Goal: Task Accomplishment & Management: Manage account settings

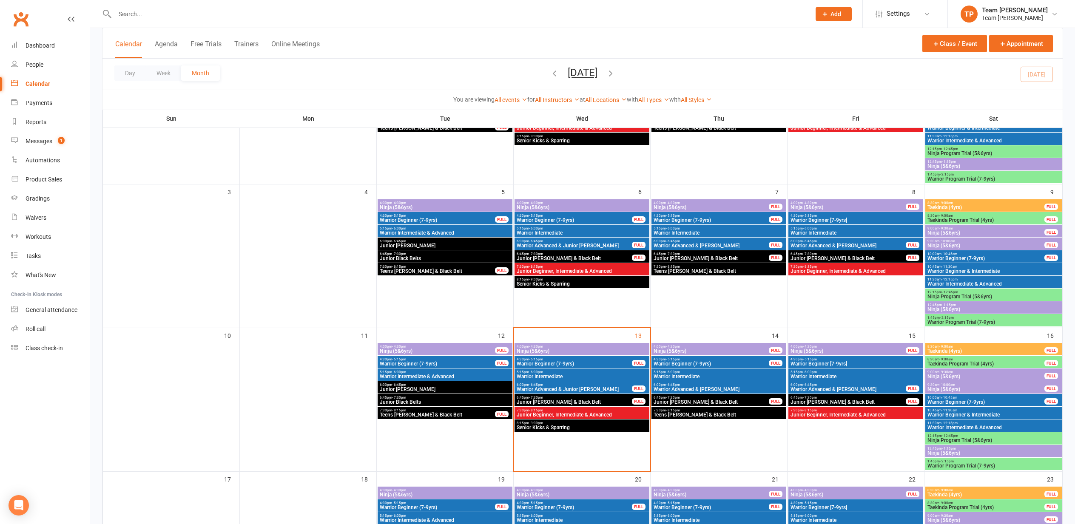
scroll to position [139, 0]
click at [549, 425] on span "Senior Kicks & Sparring" at bounding box center [581, 427] width 131 height 5
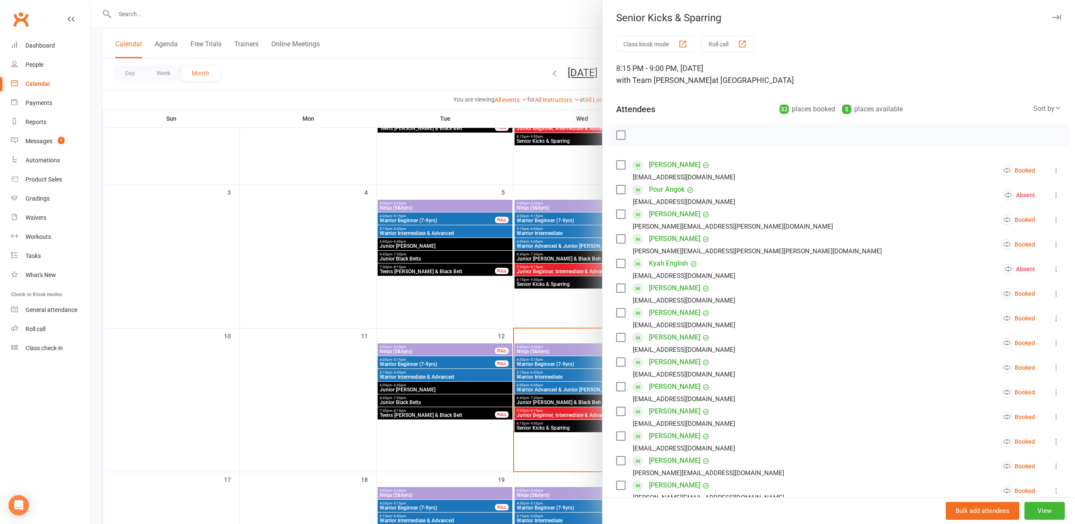
scroll to position [18, 0]
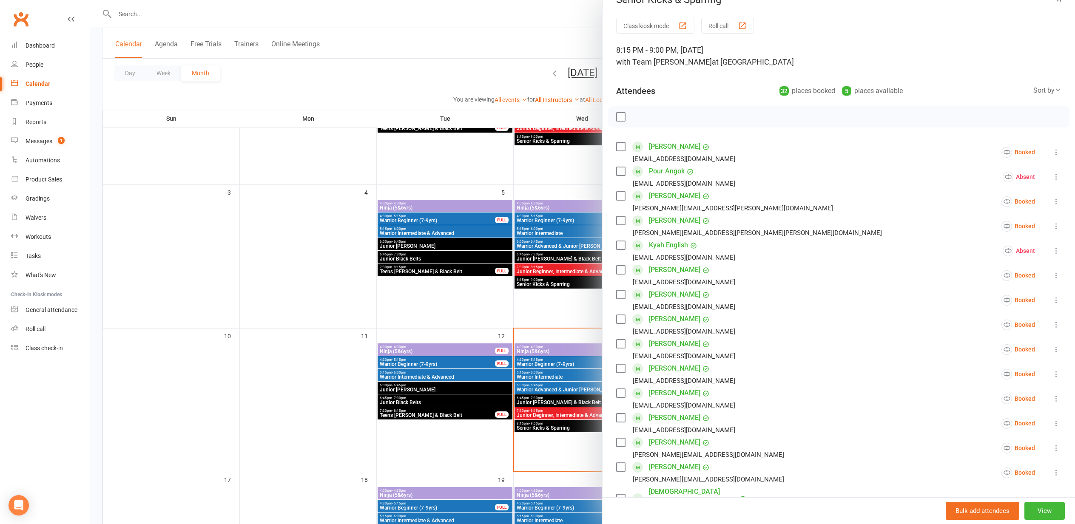
click at [746, 27] on div "button" at bounding box center [742, 25] width 9 height 9
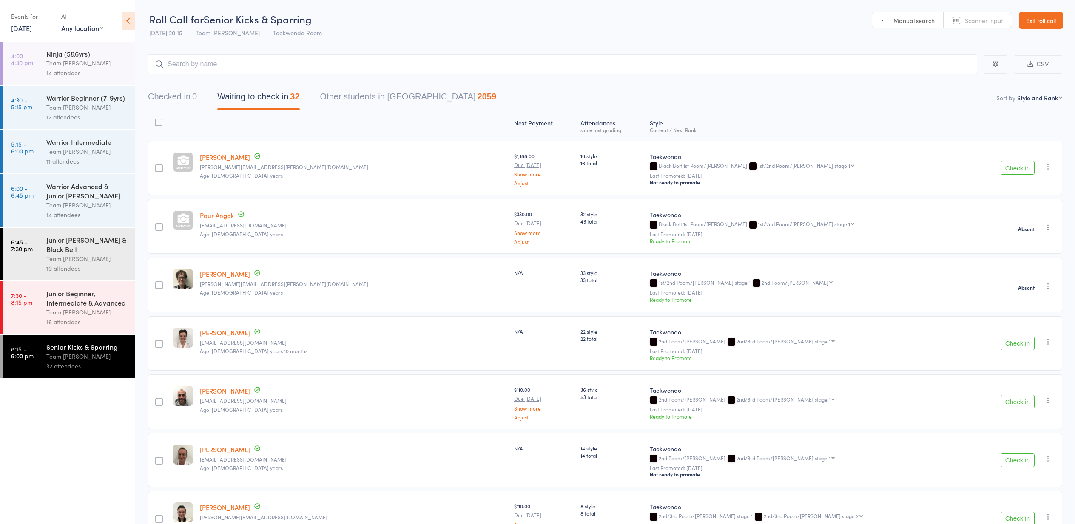
drag, startPoint x: 1012, startPoint y: 166, endPoint x: 1007, endPoint y: 166, distance: 4.7
click at [1011, 166] on button "Check in" at bounding box center [1017, 168] width 34 height 14
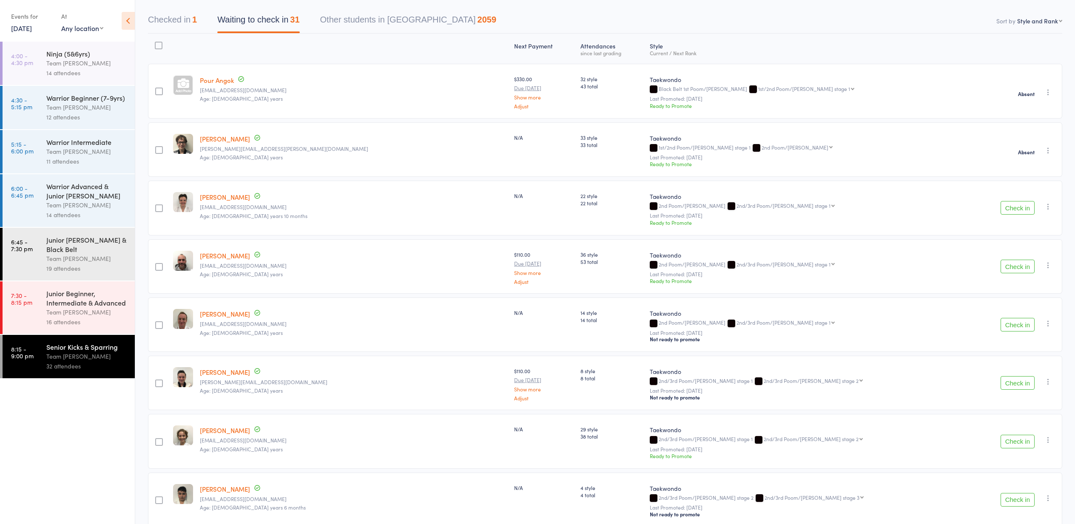
scroll to position [77, 1]
click at [1015, 208] on button "Check in" at bounding box center [1017, 208] width 34 height 14
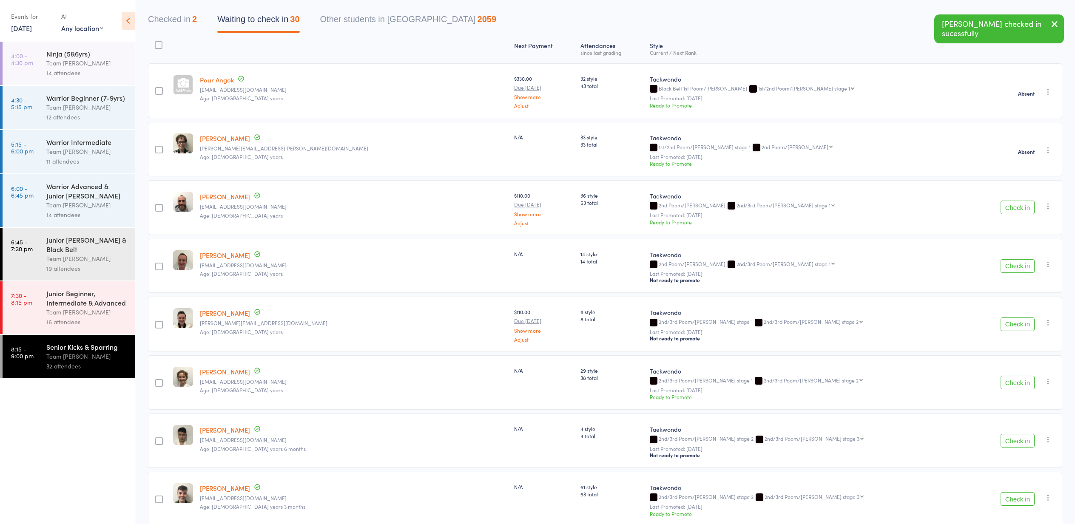
click at [1016, 207] on button "Check in" at bounding box center [1017, 208] width 34 height 14
click at [1047, 205] on icon "button" at bounding box center [1048, 206] width 9 height 9
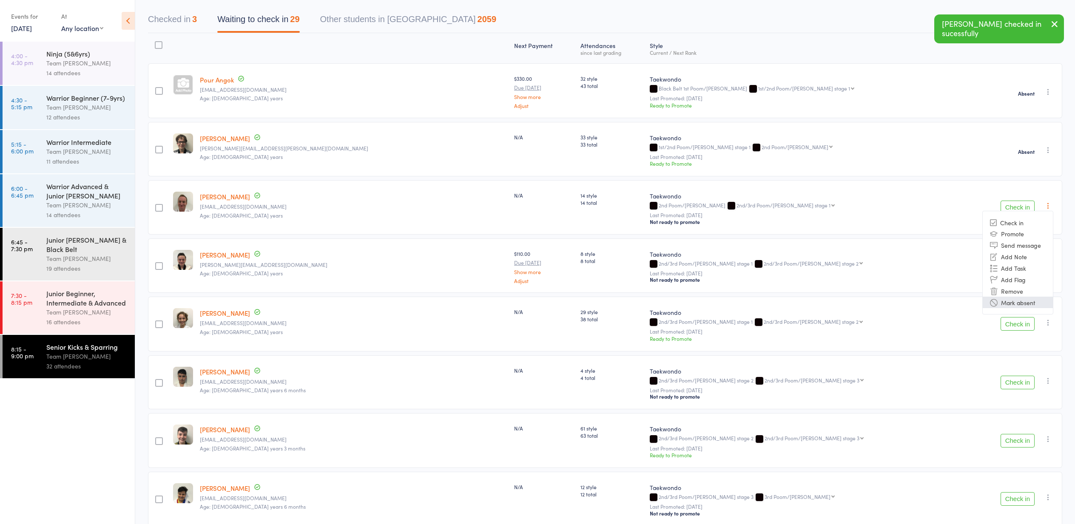
click at [1028, 305] on li "Mark absent" at bounding box center [1018, 302] width 70 height 11
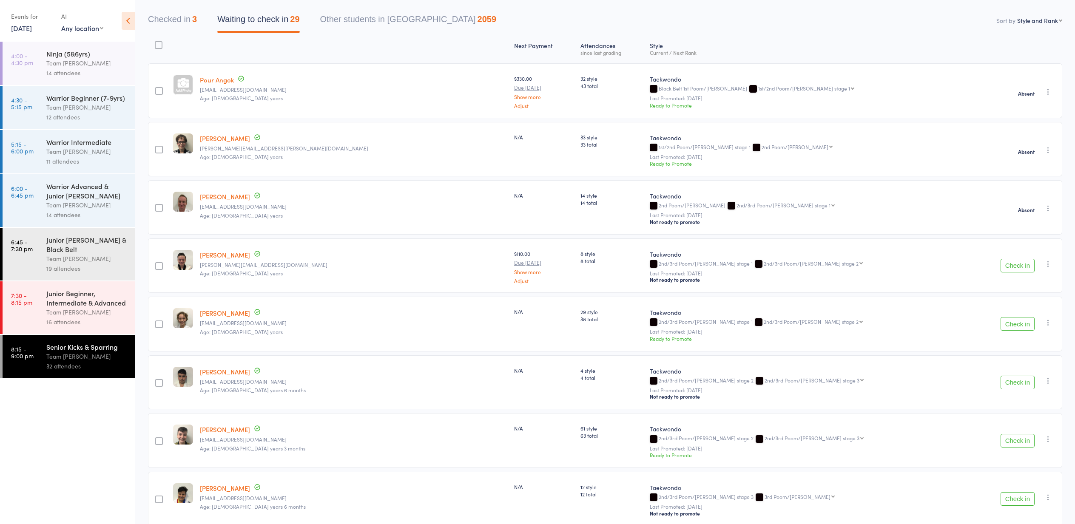
click at [1049, 266] on icon "button" at bounding box center [1048, 264] width 9 height 9
drag, startPoint x: 1029, startPoint y: 361, endPoint x: 1029, endPoint y: 334, distance: 27.2
click at [1030, 361] on li "Mark absent" at bounding box center [1018, 360] width 70 height 11
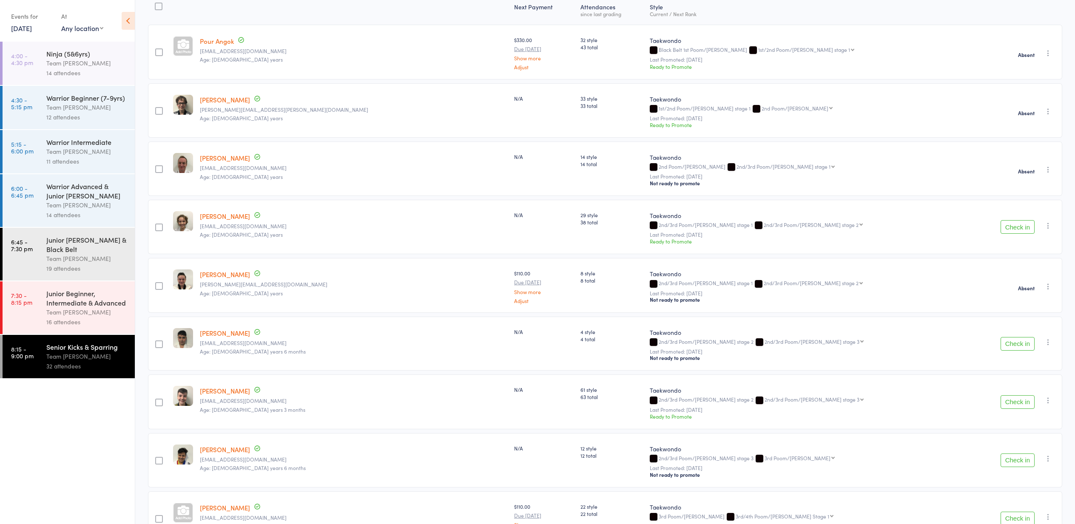
scroll to position [118, 0]
click at [1017, 226] on button "Check in" at bounding box center [1017, 226] width 34 height 14
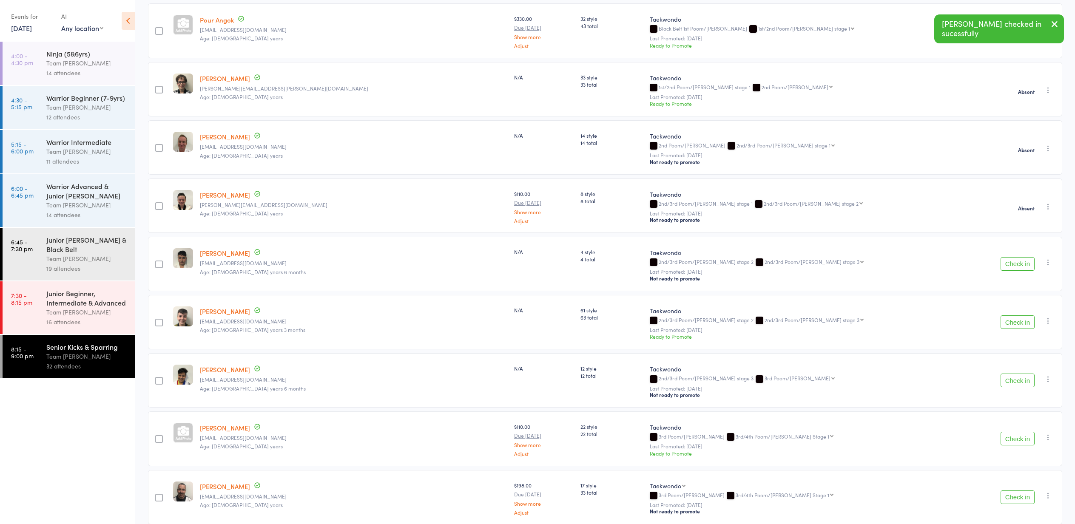
scroll to position [141, 0]
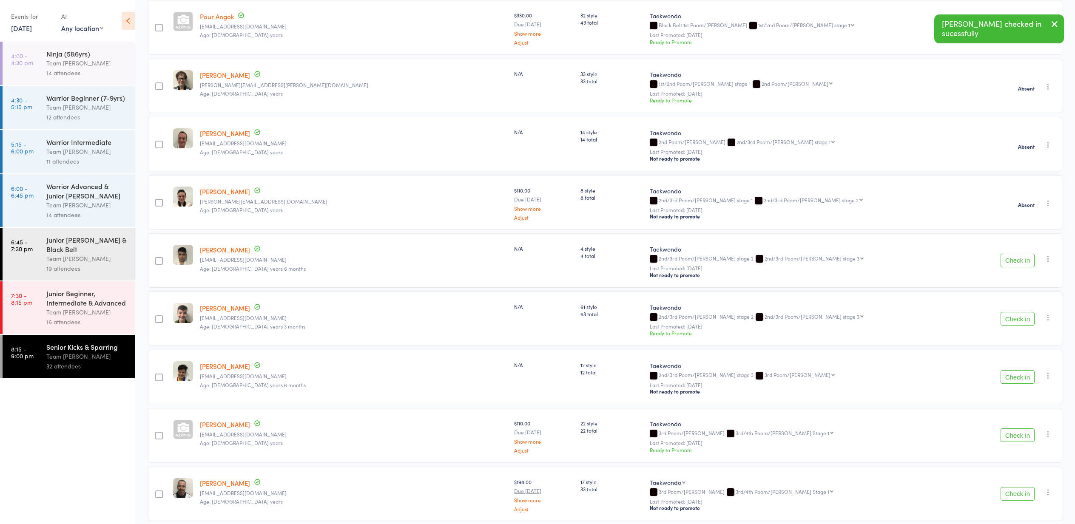
click at [1015, 260] on button "Check in" at bounding box center [1017, 261] width 34 height 14
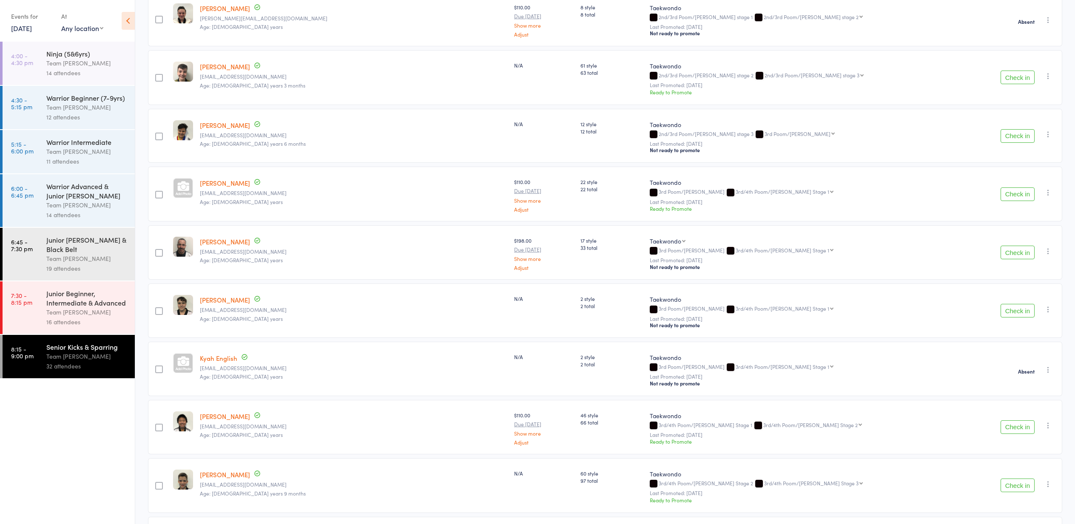
scroll to position [325, 0]
click at [1014, 250] on button "Check in" at bounding box center [1017, 251] width 34 height 14
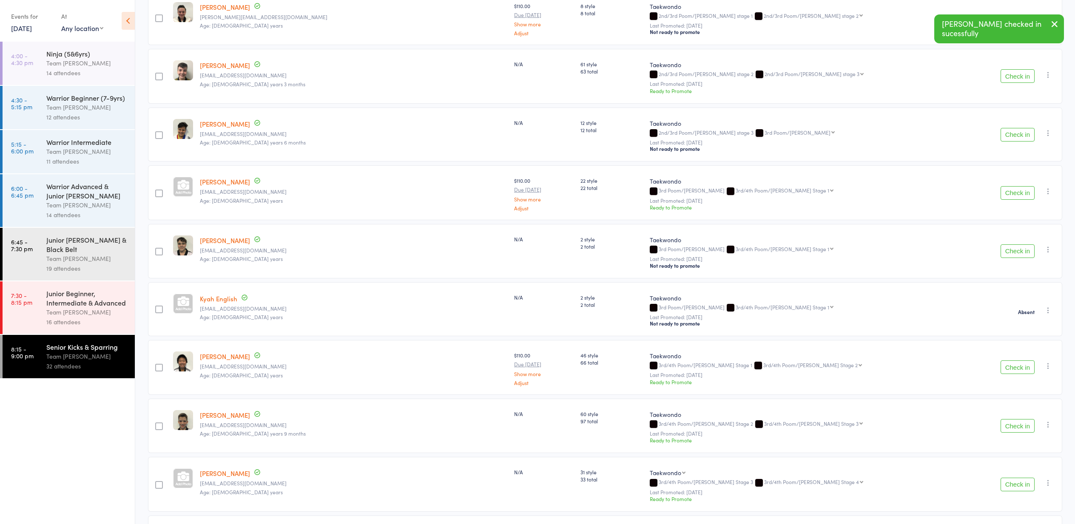
click at [1014, 250] on button "Check in" at bounding box center [1017, 251] width 34 height 14
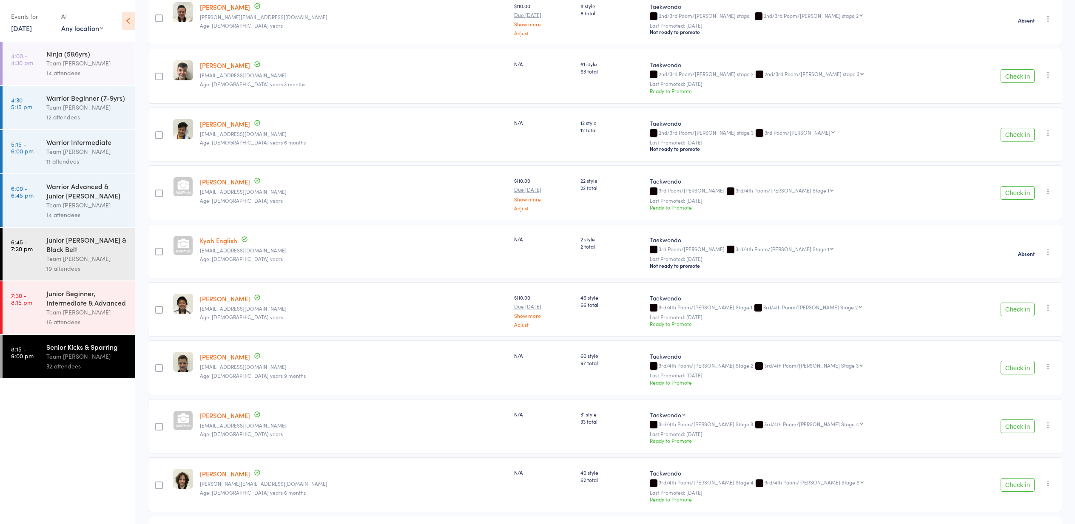
click at [1018, 312] on button "Check in" at bounding box center [1017, 310] width 34 height 14
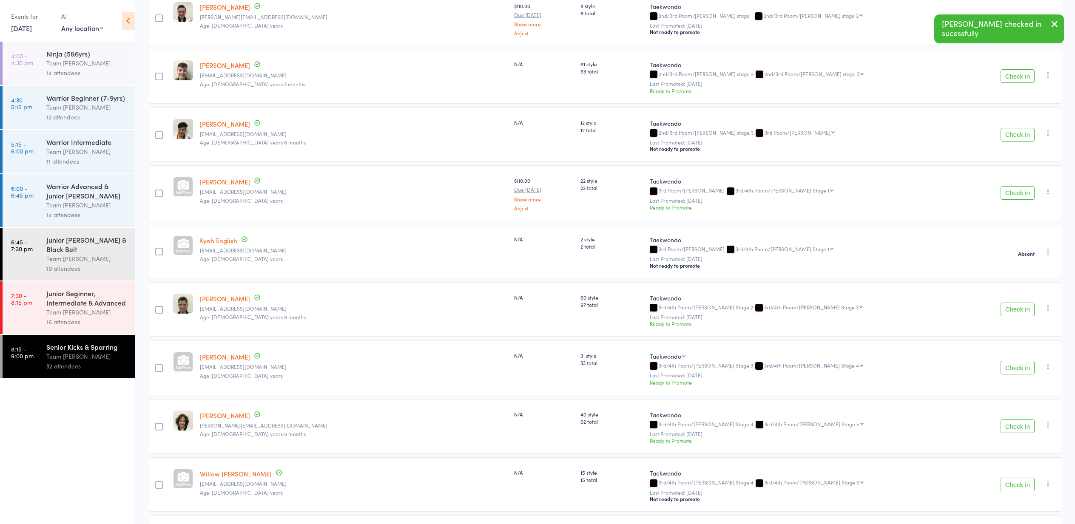
click at [1017, 312] on button "Check in" at bounding box center [1017, 310] width 34 height 14
click at [1049, 308] on icon "button" at bounding box center [1048, 308] width 9 height 9
click at [1014, 406] on li "Mark absent" at bounding box center [1018, 404] width 70 height 11
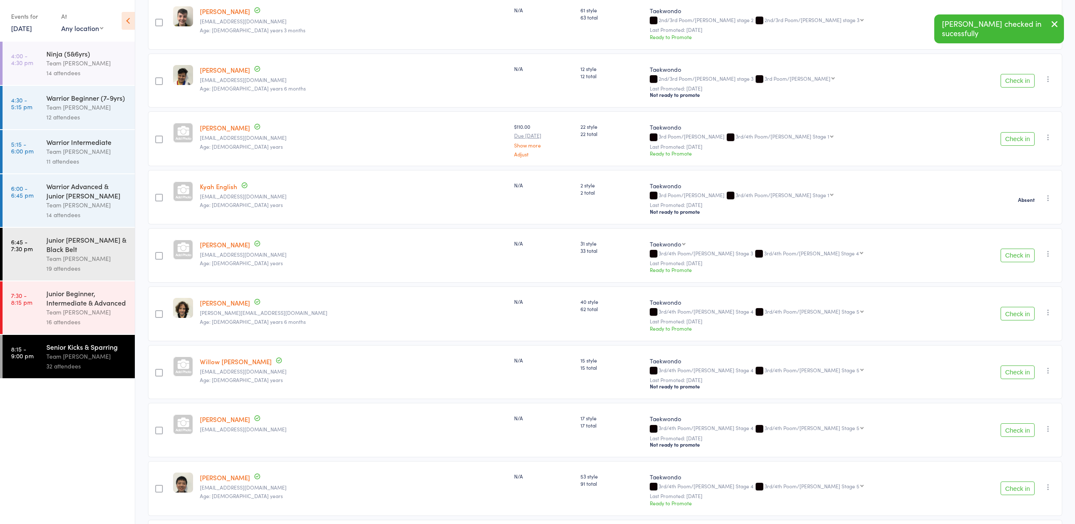
scroll to position [381, 0]
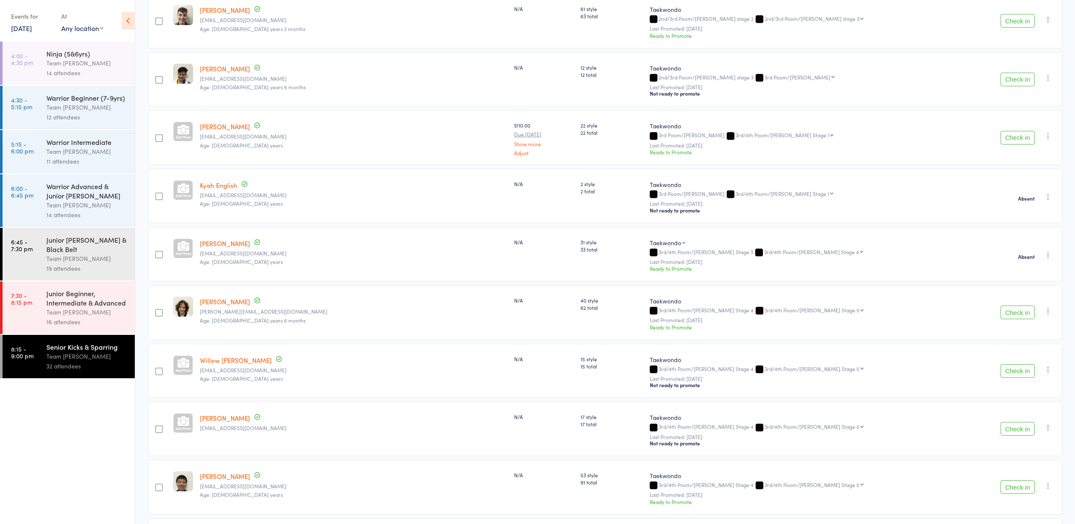
click at [1049, 312] on icon "button" at bounding box center [1048, 311] width 9 height 9
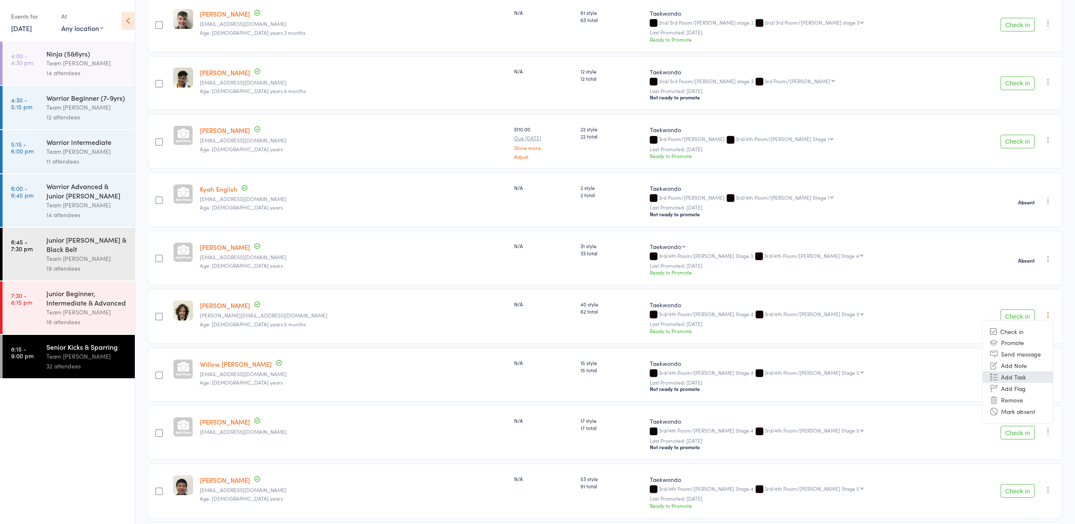
scroll to position [375, 0]
click at [1020, 415] on li "Mark absent" at bounding box center [1018, 412] width 70 height 11
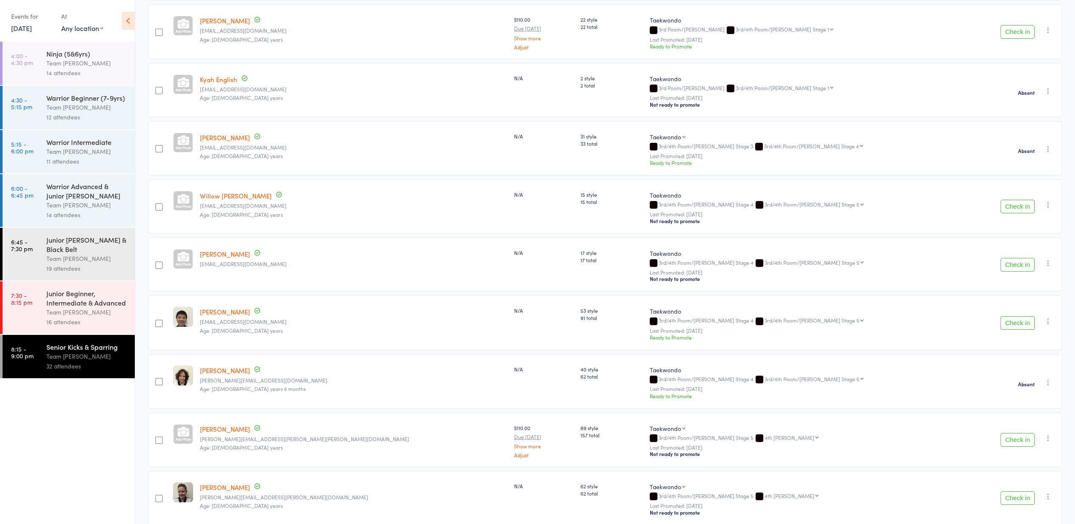
scroll to position [487, 0]
click at [1015, 266] on button "Check in" at bounding box center [1017, 264] width 34 height 14
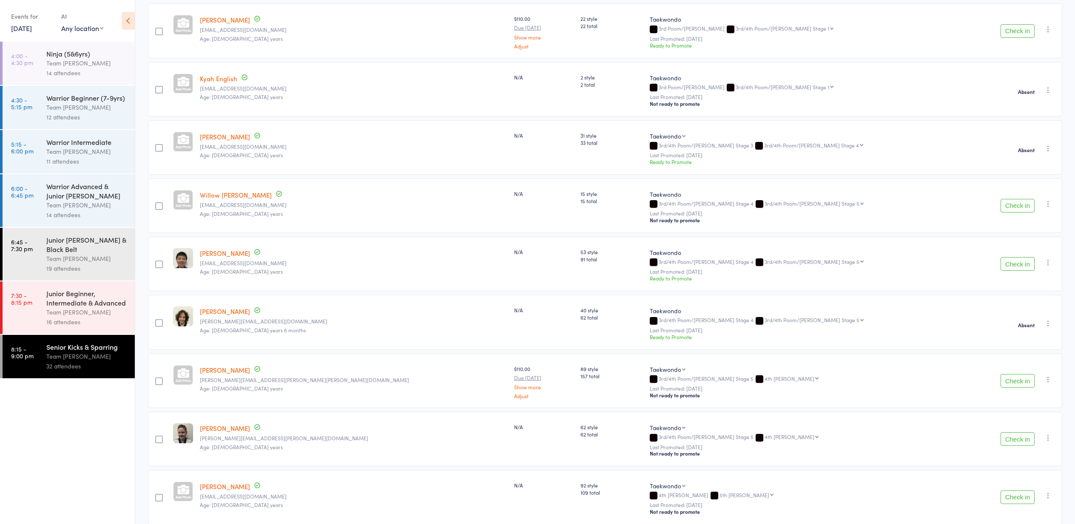
click at [1015, 266] on button "Check in" at bounding box center [1017, 264] width 34 height 14
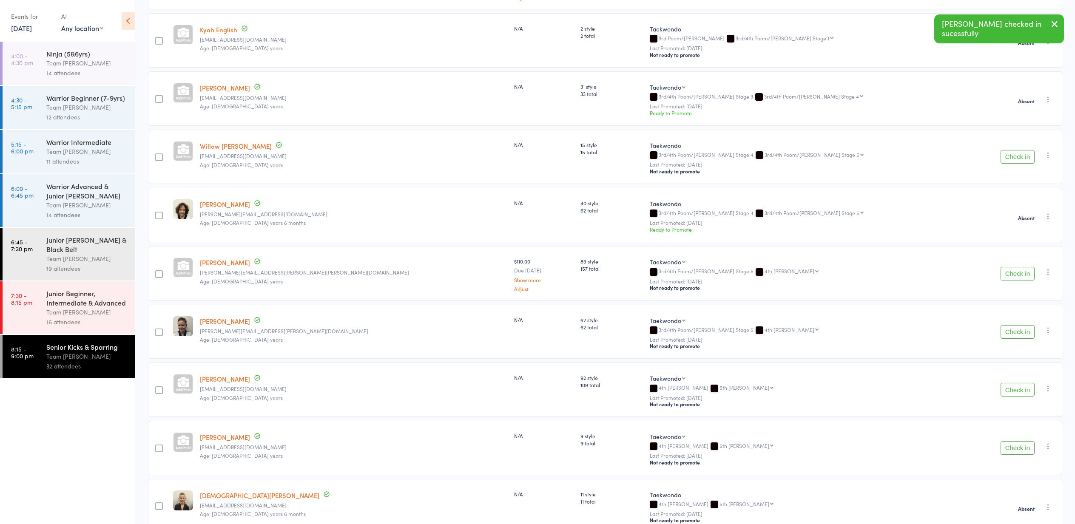
scroll to position [539, 0]
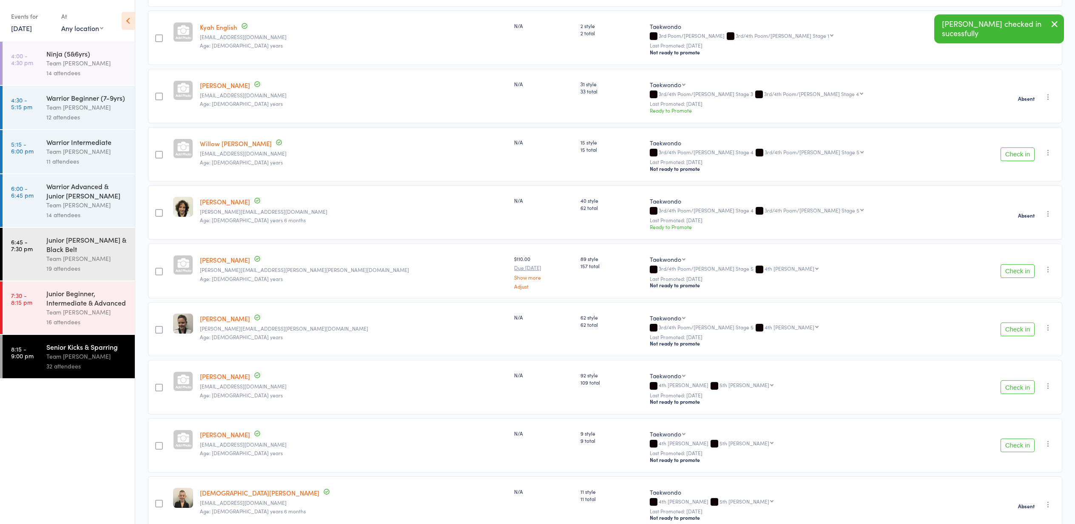
click at [1016, 270] on button "Check in" at bounding box center [1017, 271] width 34 height 14
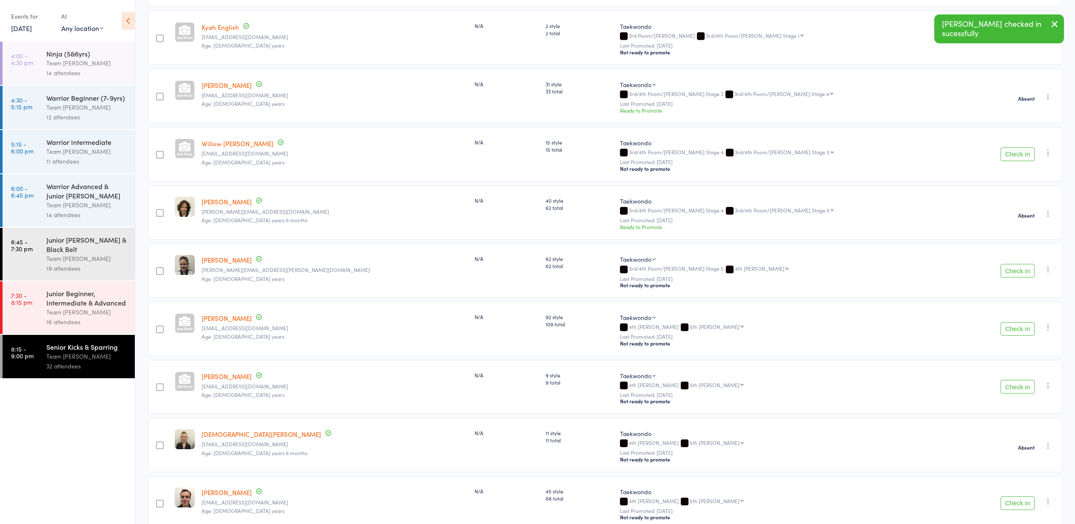
click at [1049, 270] on icon "button" at bounding box center [1048, 269] width 9 height 9
click at [1016, 366] on li "Mark absent" at bounding box center [1018, 366] width 70 height 11
click at [1018, 330] on button "Check in" at bounding box center [1017, 329] width 34 height 14
click at [1048, 327] on icon "button" at bounding box center [1048, 327] width 9 height 9
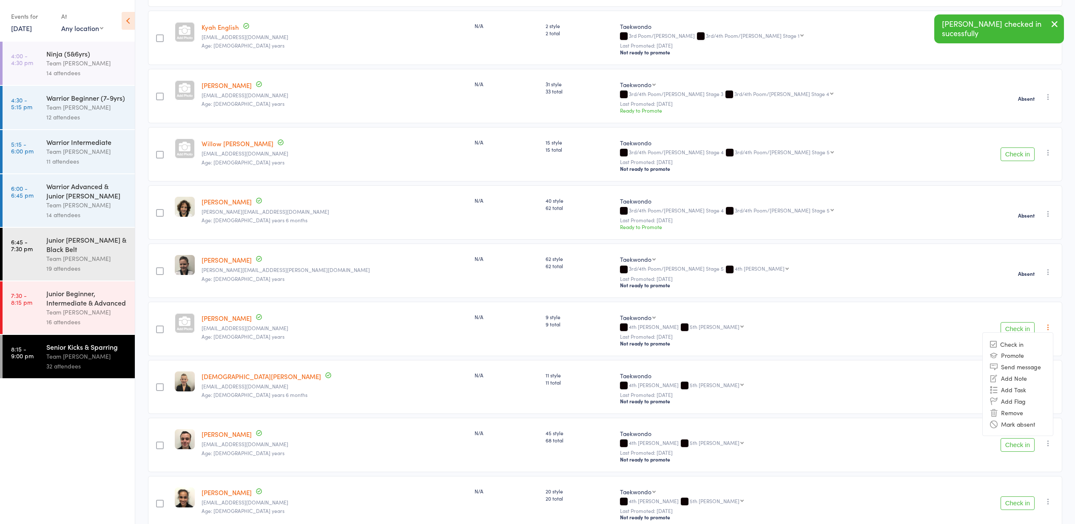
click at [1026, 428] on li "Mark absent" at bounding box center [1018, 423] width 70 height 11
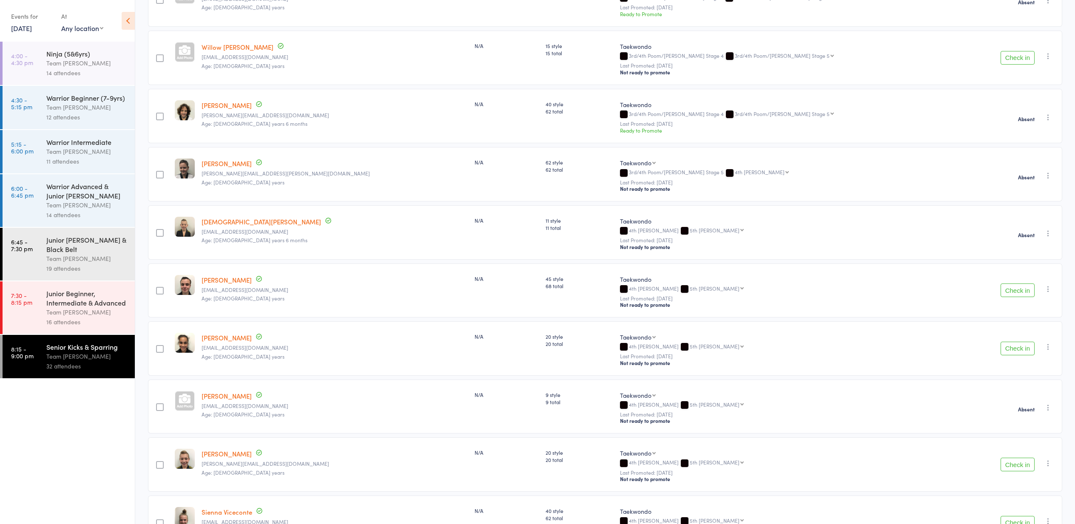
scroll to position [639, 0]
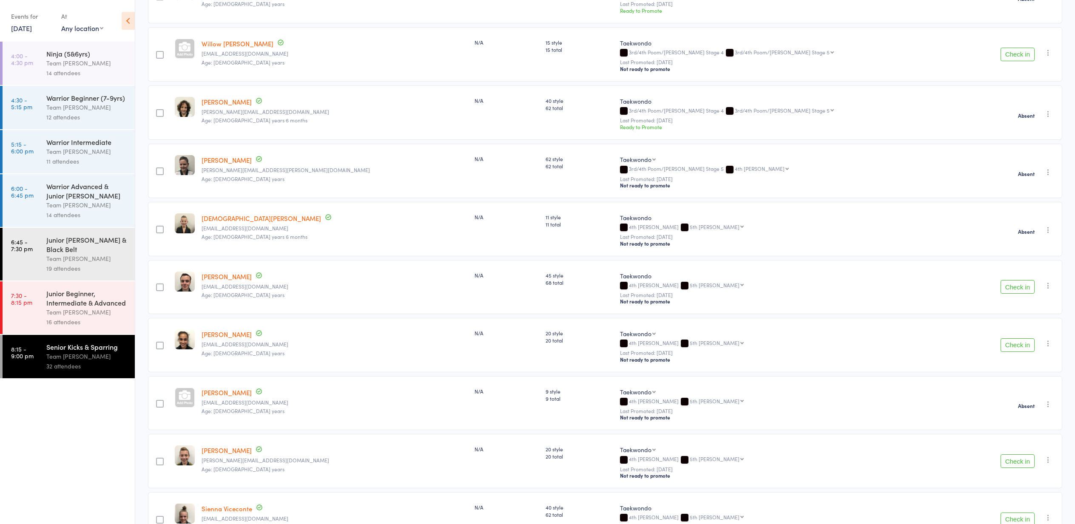
click at [1016, 288] on button "Check in" at bounding box center [1017, 287] width 34 height 14
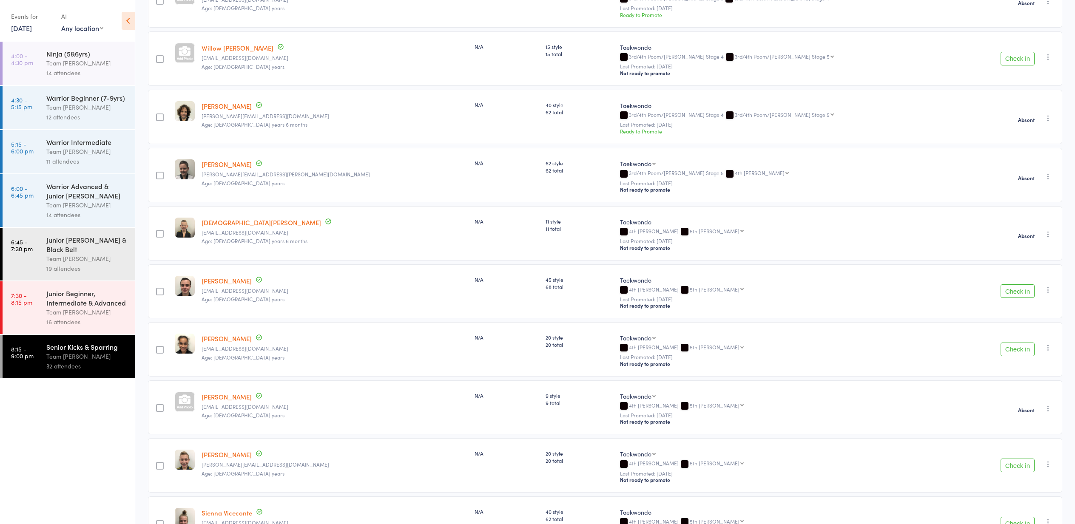
scroll to position [633, 0]
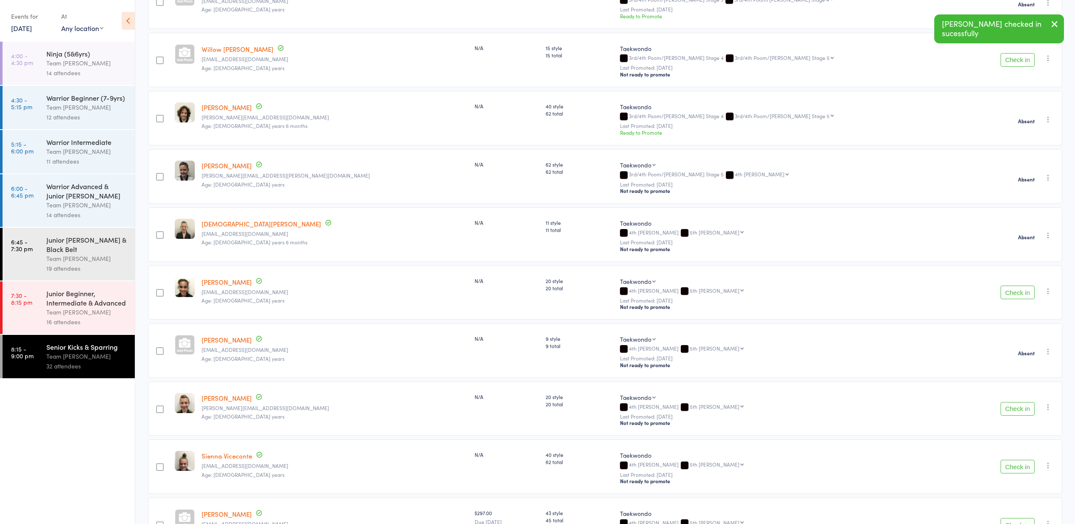
click at [1016, 289] on button "Check in" at bounding box center [1017, 293] width 34 height 14
click at [1047, 350] on icon "button" at bounding box center [1048, 349] width 9 height 9
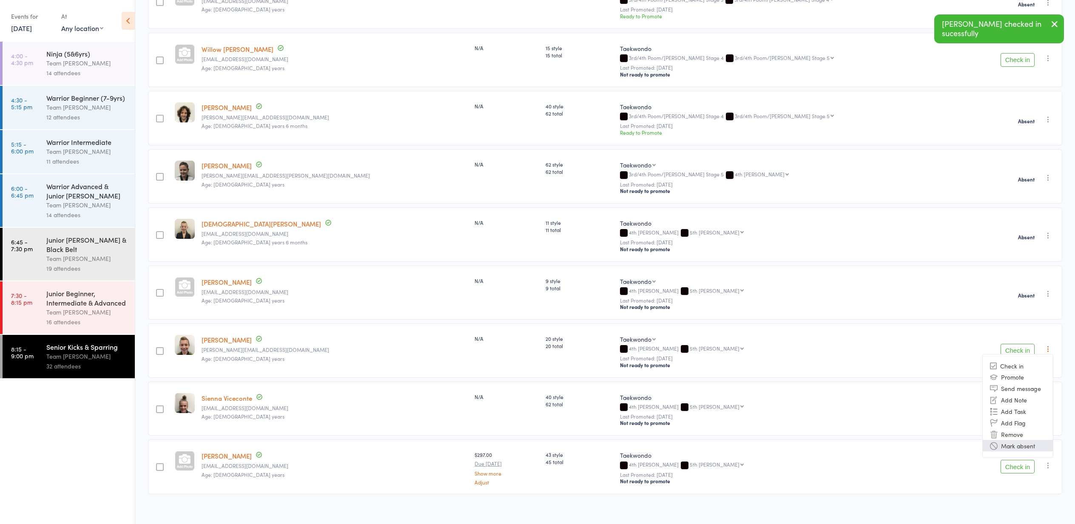
click at [1023, 443] on li "Mark absent" at bounding box center [1018, 445] width 70 height 11
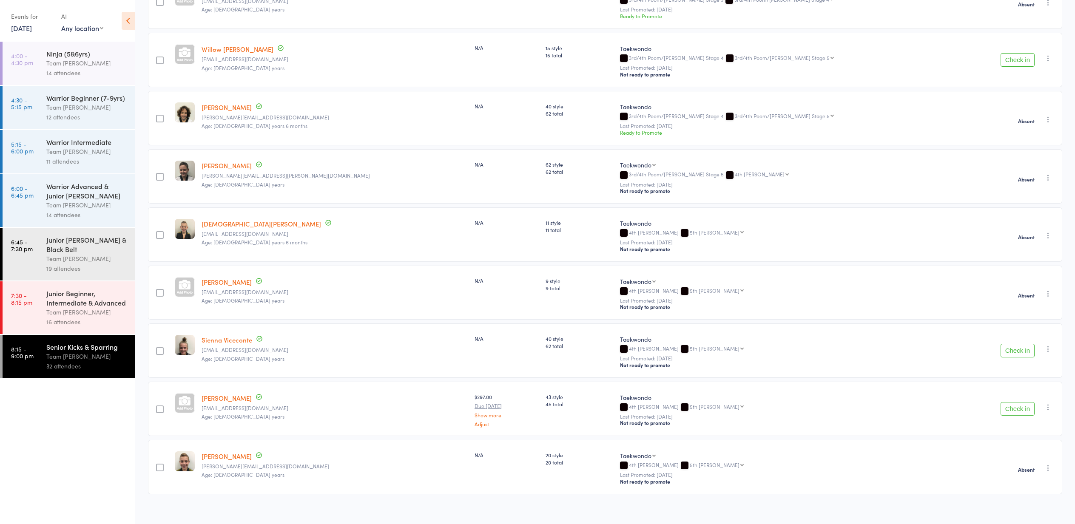
click at [1016, 409] on button "Check in" at bounding box center [1017, 409] width 34 height 14
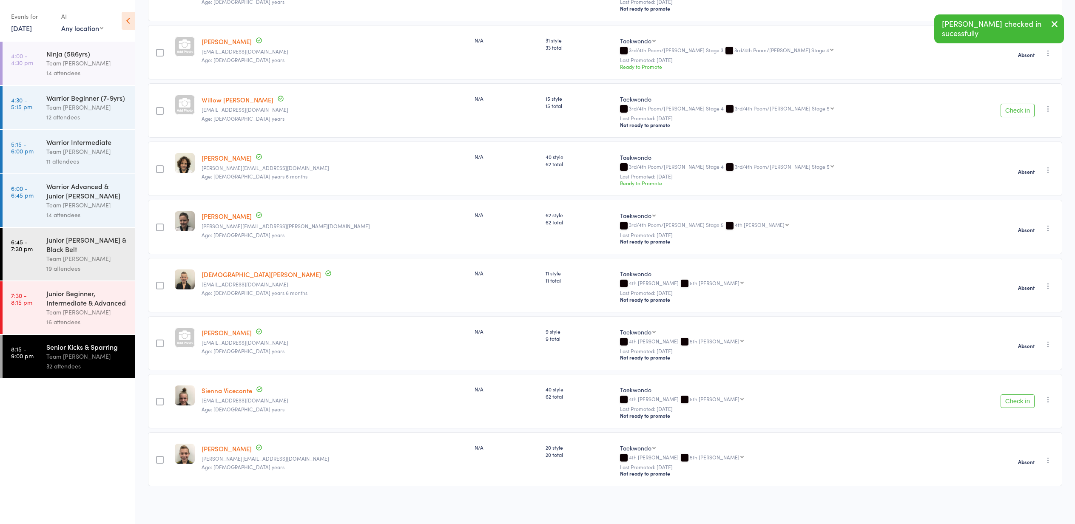
click at [1015, 401] on button "Check in" at bounding box center [1017, 402] width 34 height 14
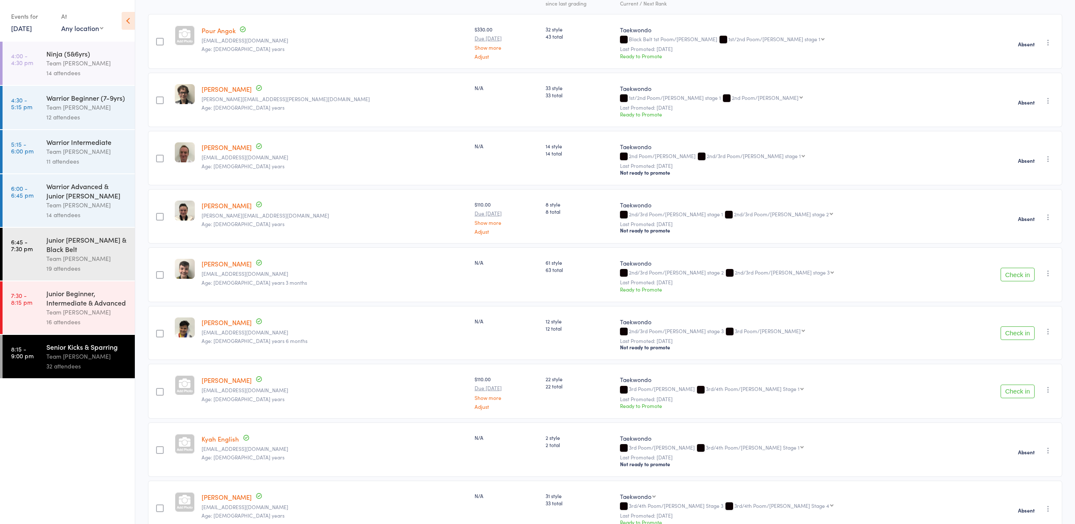
scroll to position [125, 0]
click at [1049, 275] on icon "button" at bounding box center [1048, 275] width 9 height 9
drag, startPoint x: 1022, startPoint y: 373, endPoint x: 1018, endPoint y: 372, distance: 4.3
click at [1022, 373] on li "Mark absent" at bounding box center [1018, 371] width 70 height 11
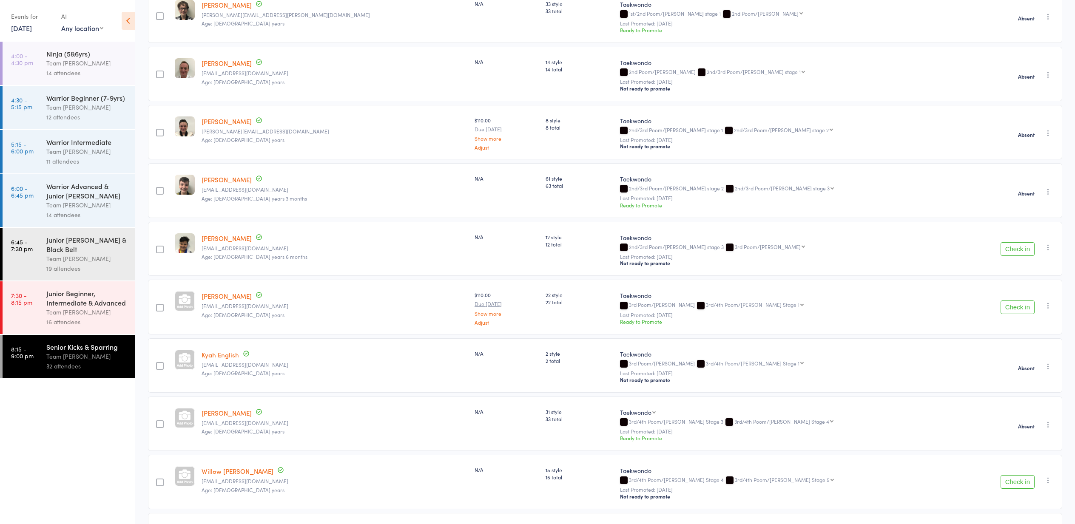
scroll to position [212, 0]
click at [1048, 246] on icon "button" at bounding box center [1048, 246] width 9 height 9
click at [1014, 343] on li "Mark absent" at bounding box center [1018, 342] width 70 height 11
click at [1048, 303] on icon "button" at bounding box center [1048, 304] width 9 height 9
click at [1013, 403] on li "Mark absent" at bounding box center [1018, 400] width 70 height 11
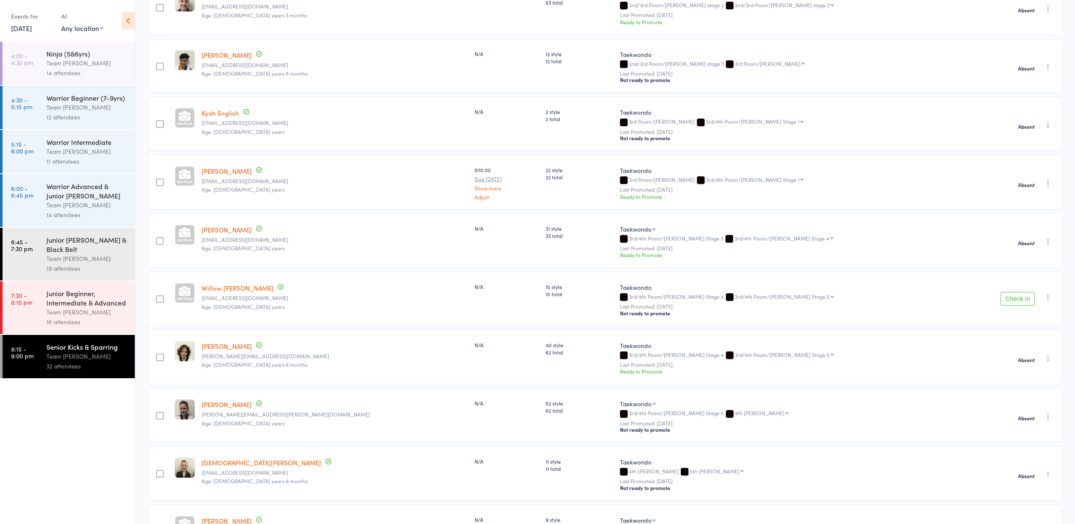
scroll to position [406, 0]
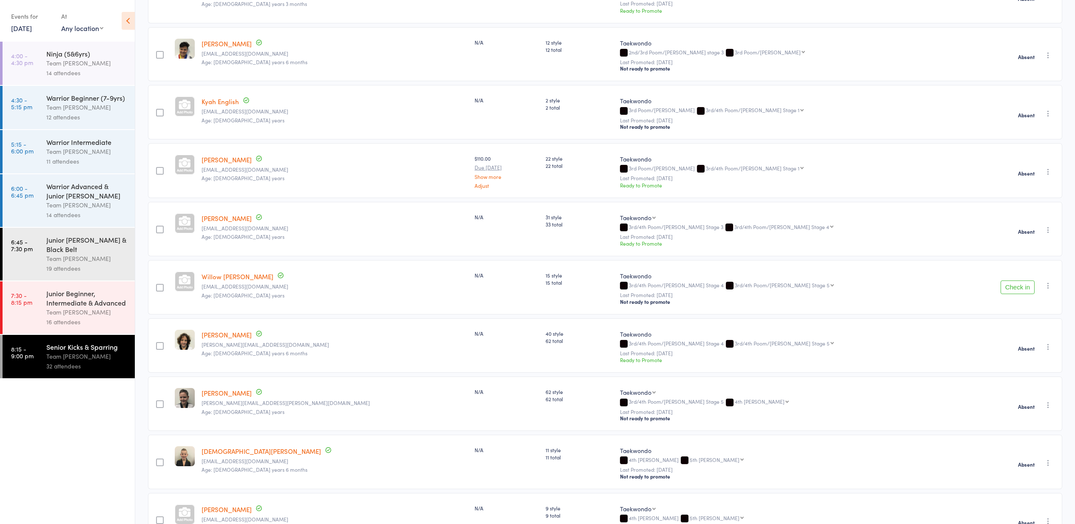
click at [1049, 285] on icon "button" at bounding box center [1048, 285] width 9 height 9
click at [1029, 382] on li "Mark absent" at bounding box center [1018, 382] width 70 height 11
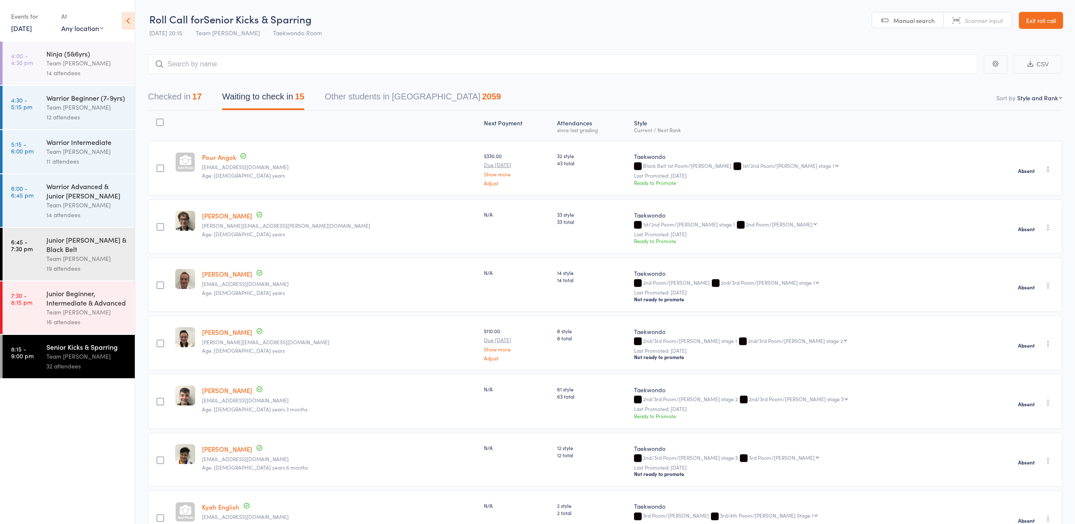
scroll to position [0, 0]
click at [1037, 21] on link "Exit roll call" at bounding box center [1041, 20] width 44 height 17
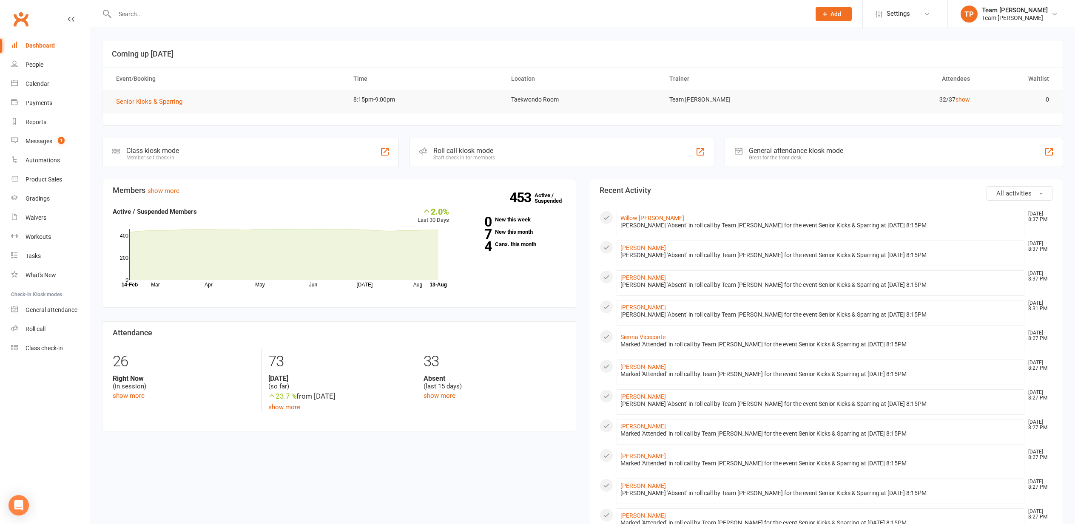
click at [45, 139] on div "Messages" at bounding box center [39, 141] width 27 height 7
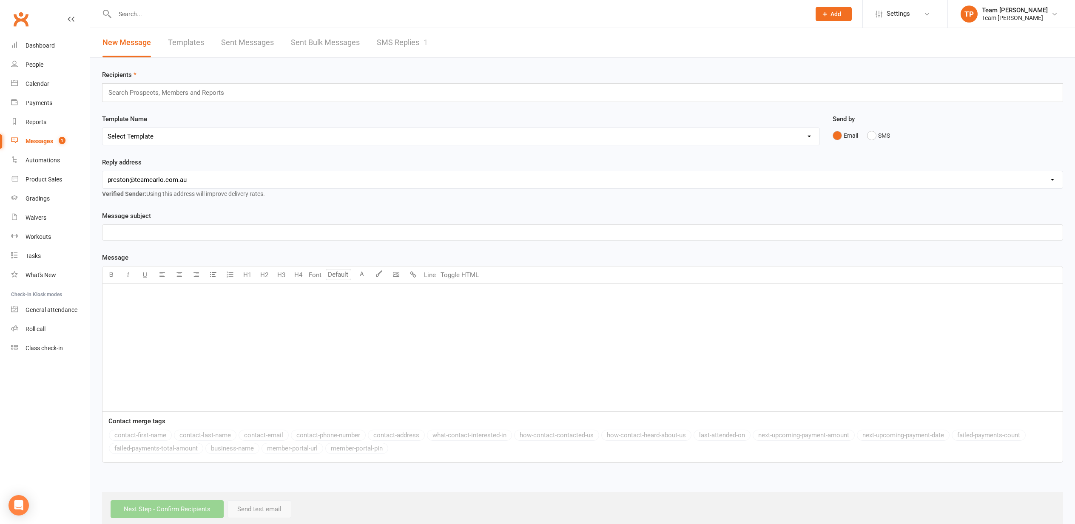
drag, startPoint x: 392, startPoint y: 40, endPoint x: 388, endPoint y: 41, distance: 4.4
click at [391, 40] on link "SMS Replies 1" at bounding box center [402, 42] width 51 height 29
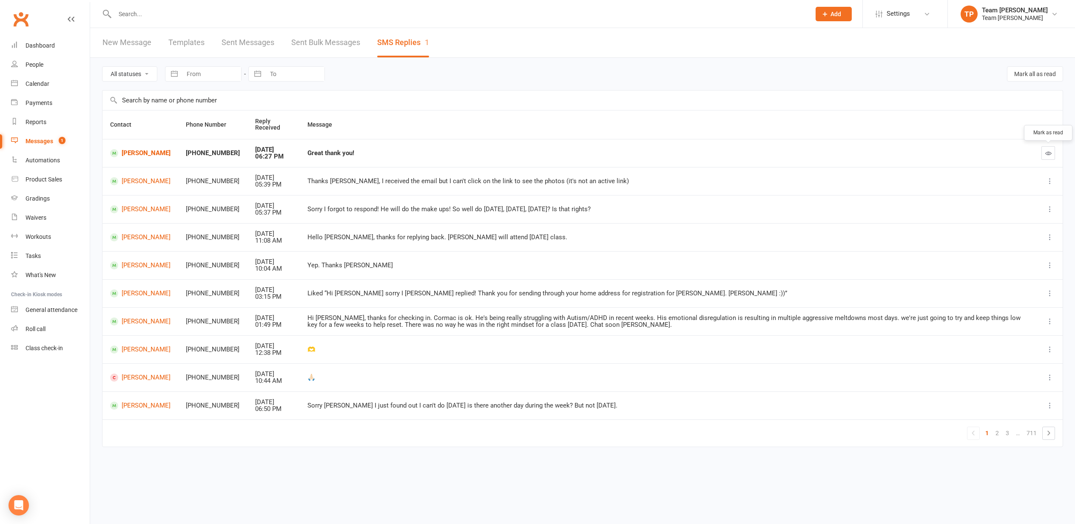
click at [1049, 151] on icon "button" at bounding box center [1048, 153] width 6 height 6
click at [34, 197] on div "Gradings" at bounding box center [38, 198] width 24 height 7
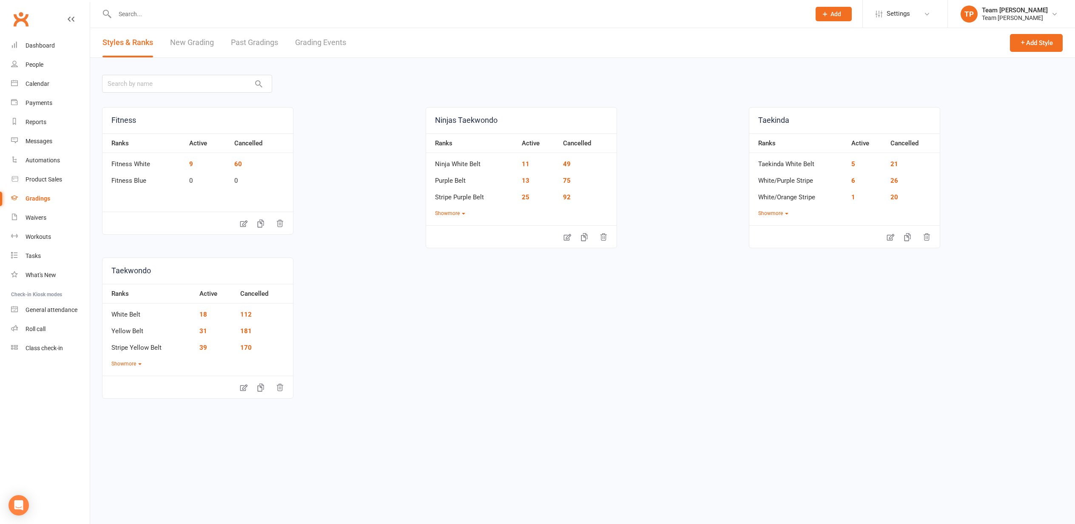
click at [316, 43] on link "Grading Events" at bounding box center [320, 42] width 51 height 29
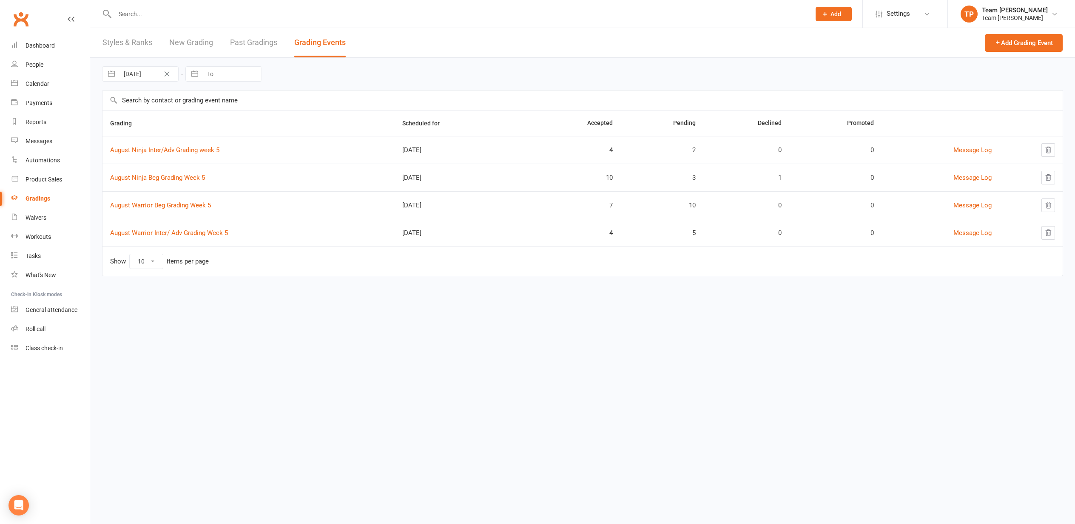
click at [246, 43] on link "Past Gradings" at bounding box center [253, 42] width 47 height 29
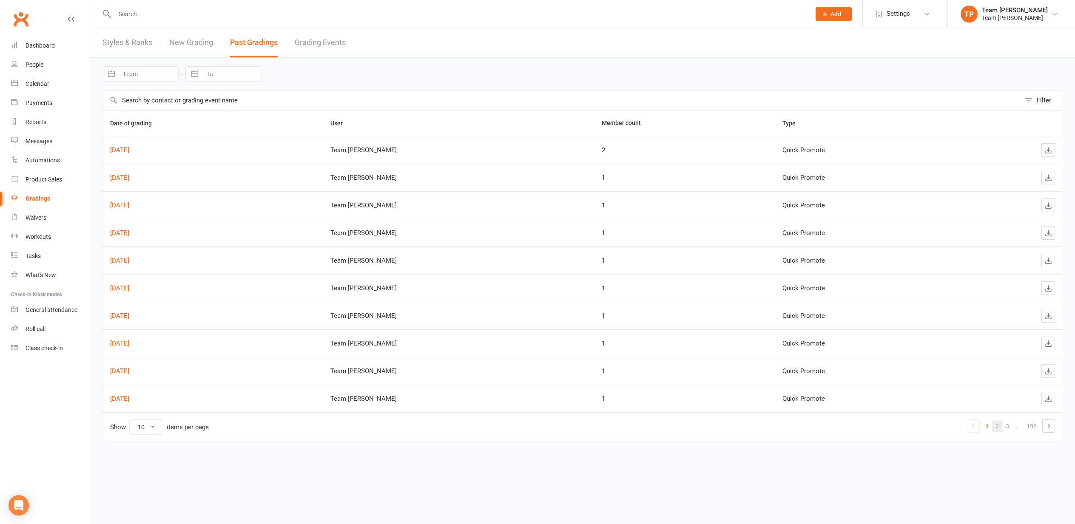
click at [999, 429] on link "2" at bounding box center [997, 427] width 10 height 12
click at [999, 427] on link "3" at bounding box center [997, 427] width 10 height 12
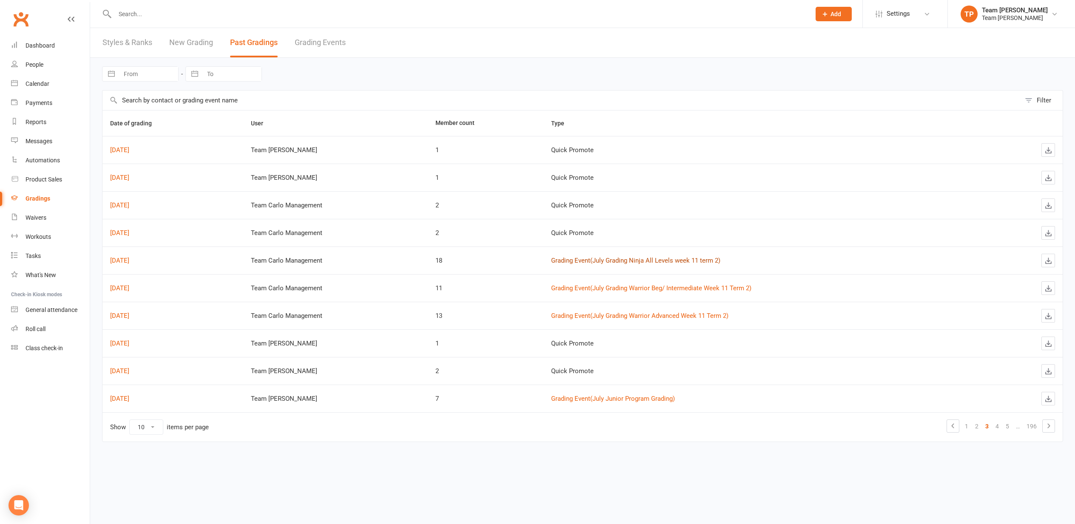
click at [613, 258] on link "Grading Event ( July Grading Ninja All Levels week 11 term 2 )" at bounding box center [635, 261] width 169 height 8
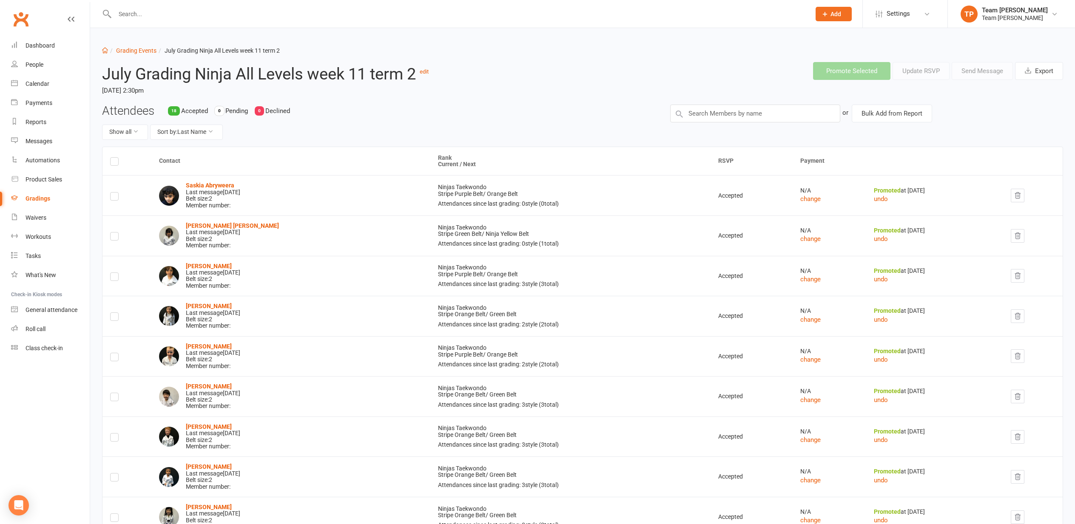
click at [200, 185] on strong "Saskia Abryweera" at bounding box center [210, 185] width 48 height 7
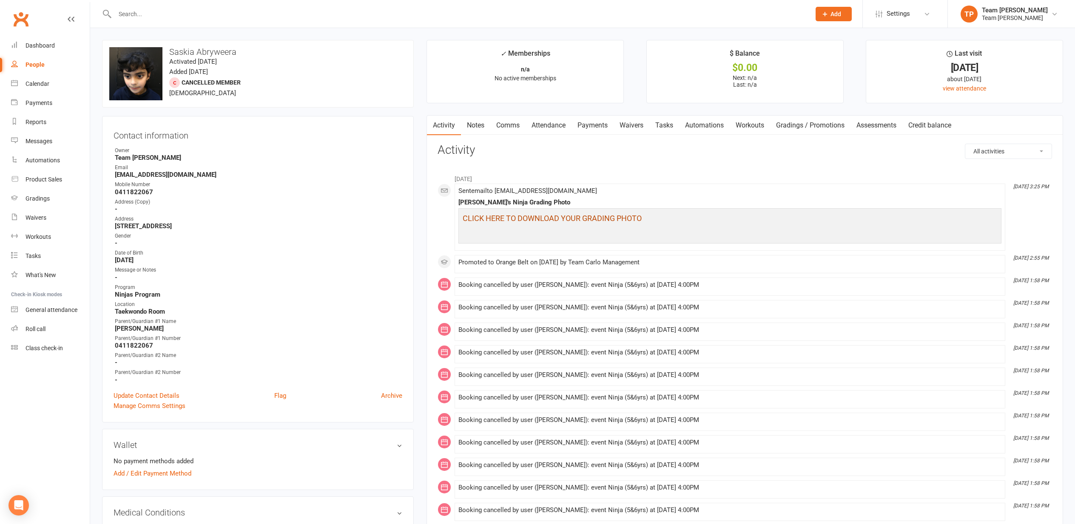
click at [494, 216] on span "CLICK HERE TO DOWNLOAD YOUR GRADING PHOTO" at bounding box center [552, 218] width 179 height 9
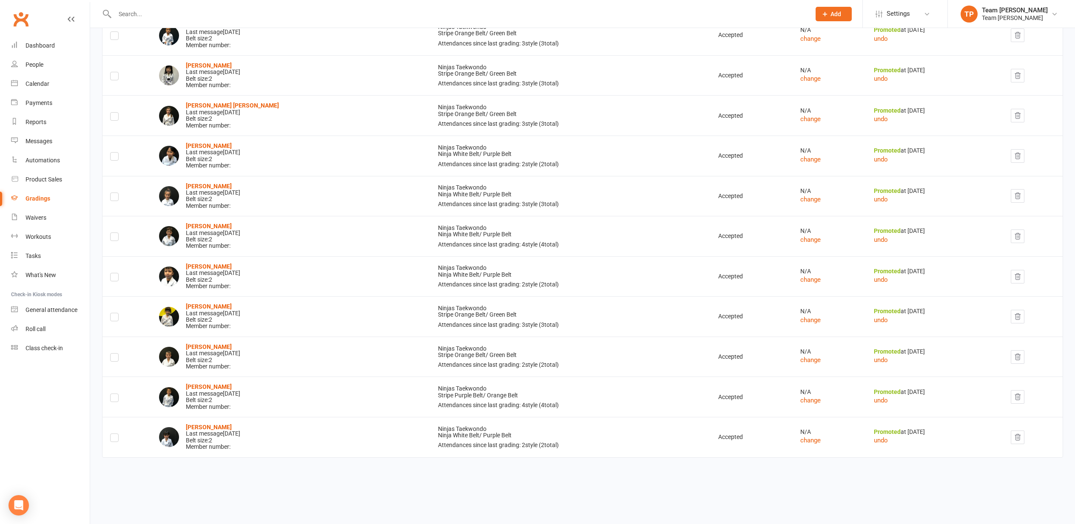
scroll to position [441, 0]
click at [199, 264] on strong "[PERSON_NAME]" at bounding box center [209, 267] width 46 height 7
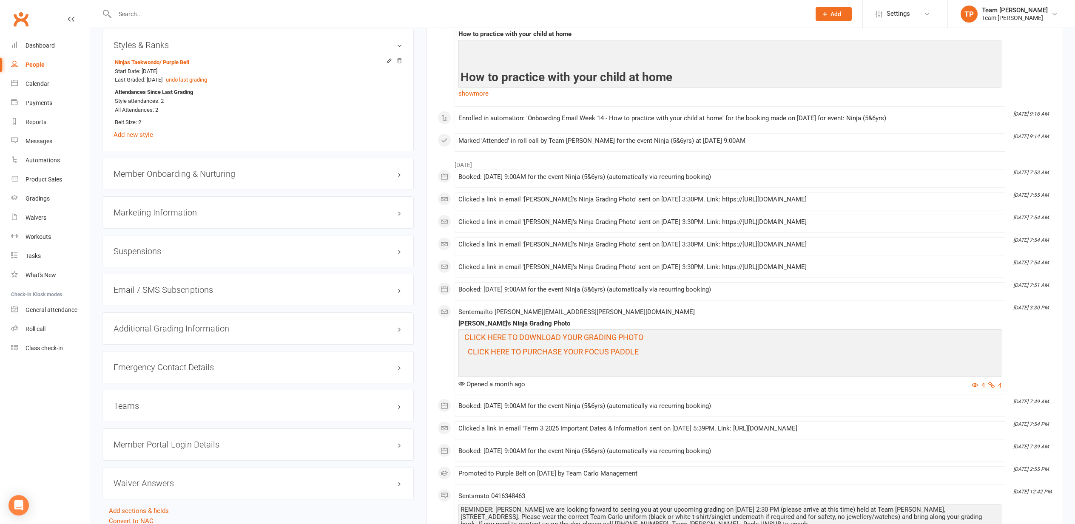
scroll to position [698, 0]
click at [506, 333] on span "CLICK HERE TO DOWNLOAD YOUR GRADING PHOTO" at bounding box center [553, 336] width 179 height 9
click at [38, 200] on div "Gradings" at bounding box center [38, 198] width 24 height 7
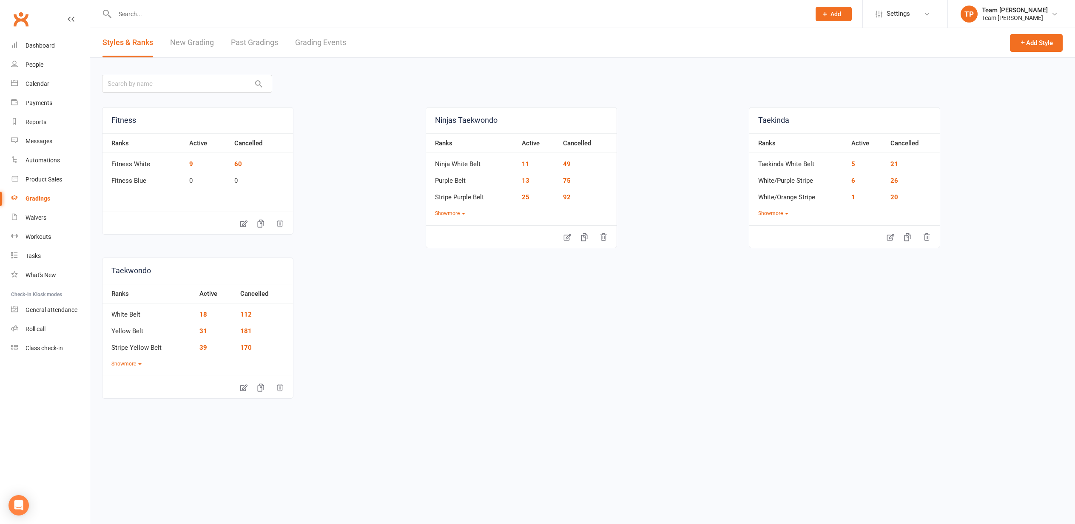
drag, startPoint x: 247, startPoint y: 41, endPoint x: 242, endPoint y: 42, distance: 4.8
click at [242, 42] on link "Past Gradings" at bounding box center [254, 42] width 47 height 29
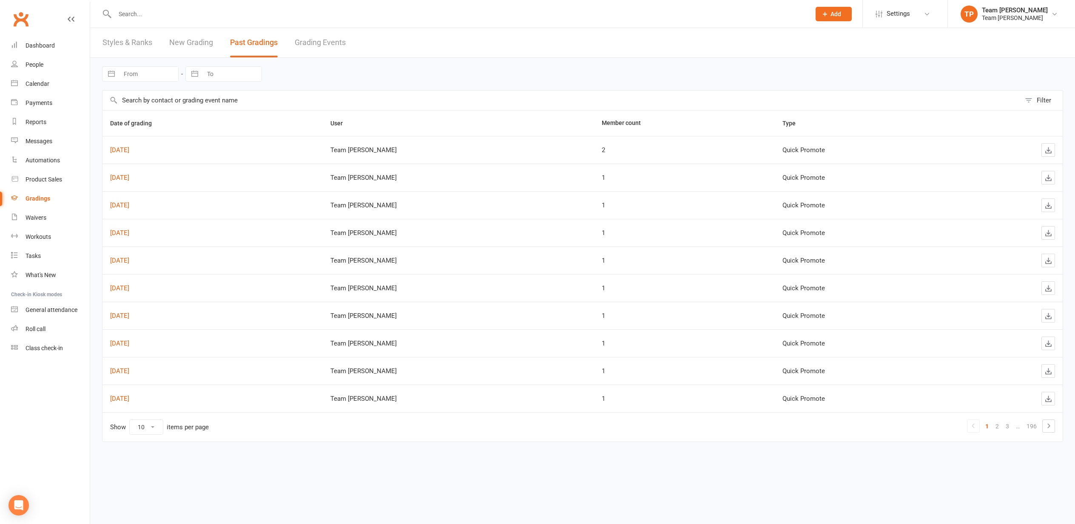
scroll to position [0, 0]
click at [1006, 426] on link "3" at bounding box center [1007, 427] width 10 height 12
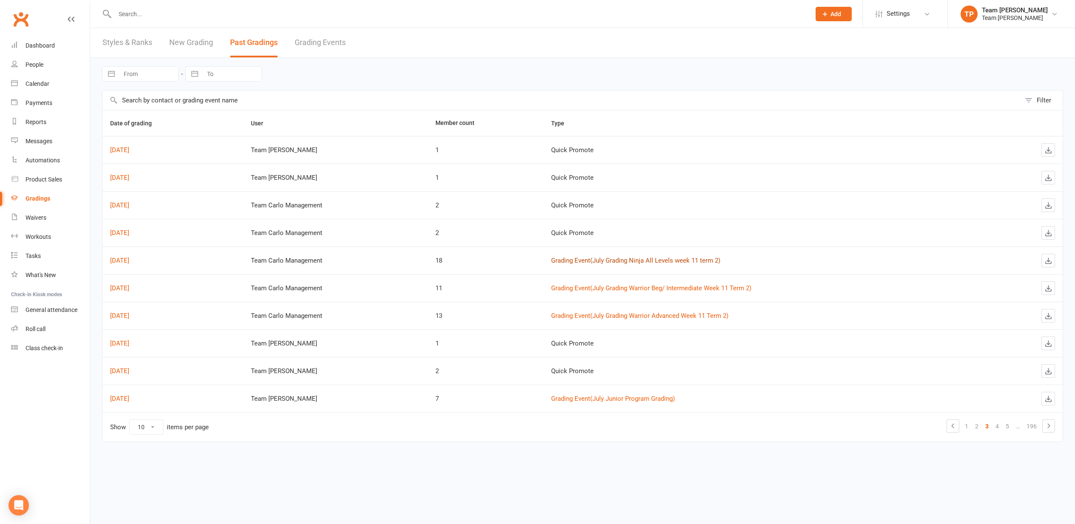
click at [606, 259] on link "Grading Event ( July Grading Ninja All Levels week 11 term 2 )" at bounding box center [635, 261] width 169 height 8
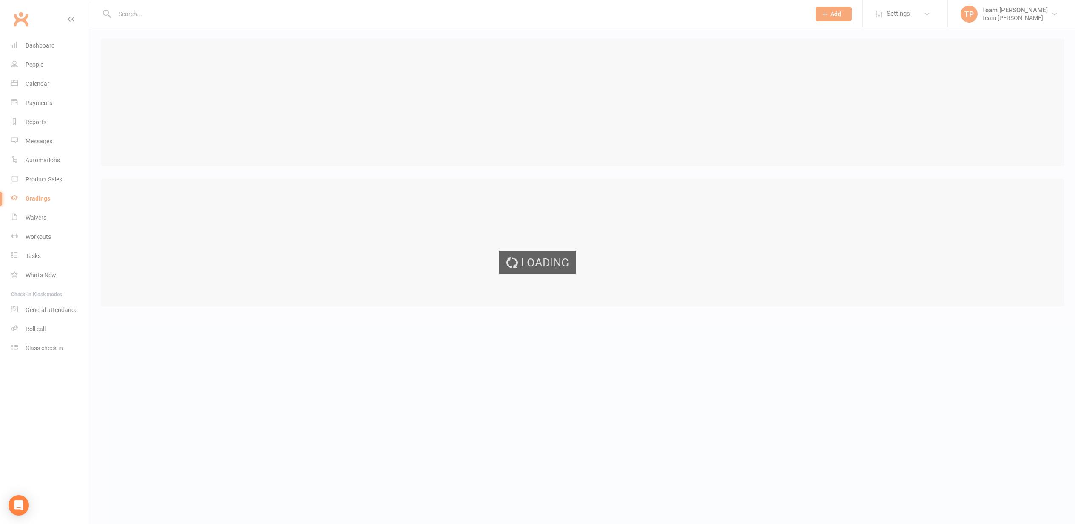
click at [606, 259] on div "Loading" at bounding box center [537, 262] width 1075 height 524
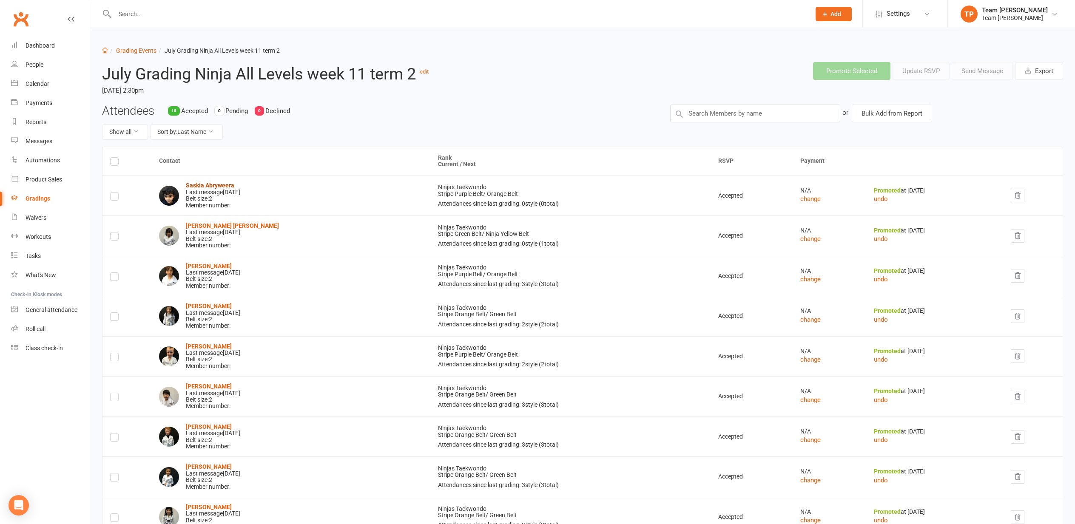
click at [212, 185] on strong "Saskia Abryweera" at bounding box center [210, 185] width 48 height 7
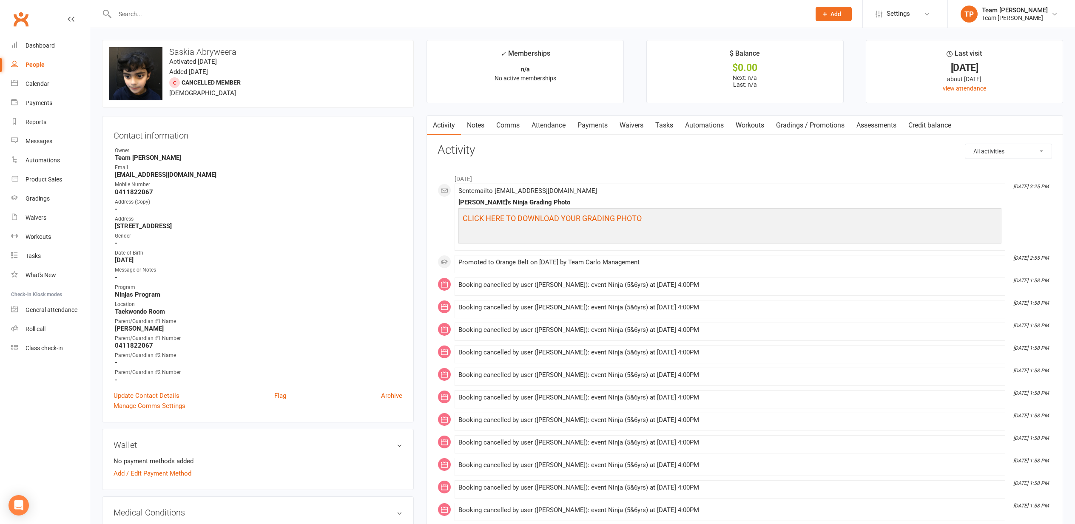
scroll to position [0, 2]
click at [533, 217] on span "CLICK HERE TO DOWNLOAD YOUR GRADING PHOTO" at bounding box center [552, 218] width 179 height 9
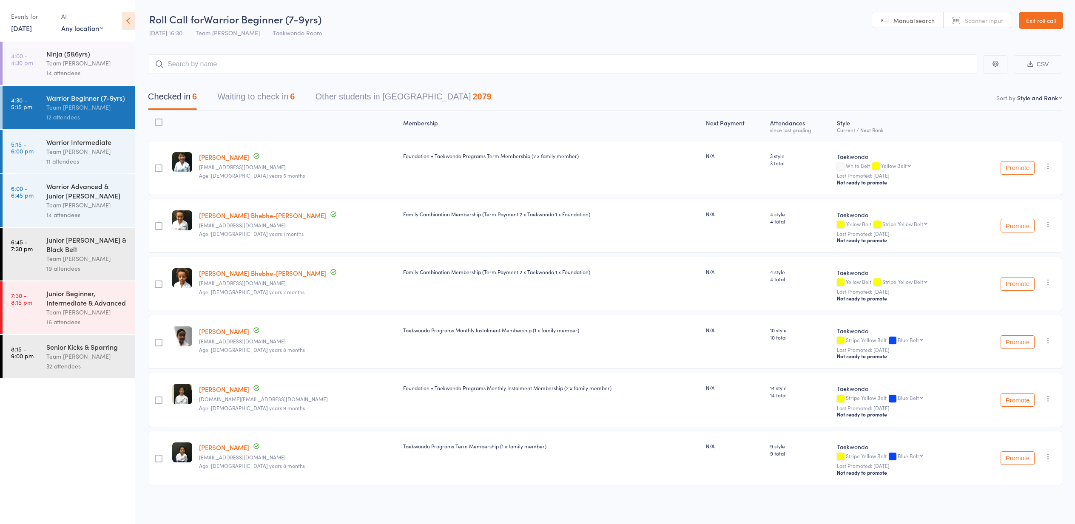
click at [1035, 25] on link "Exit roll call" at bounding box center [1041, 20] width 44 height 17
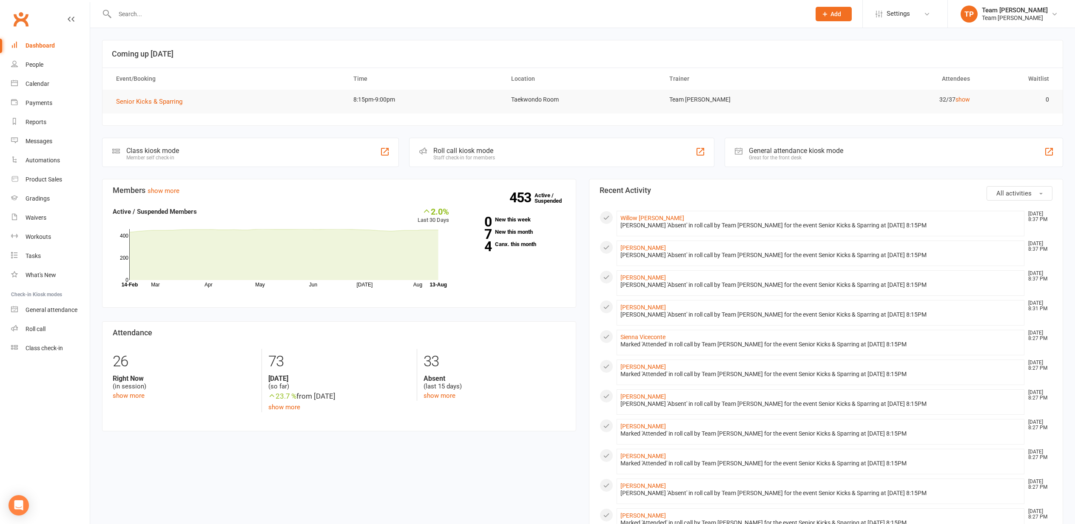
click at [37, 84] on div "Calendar" at bounding box center [38, 83] width 24 height 7
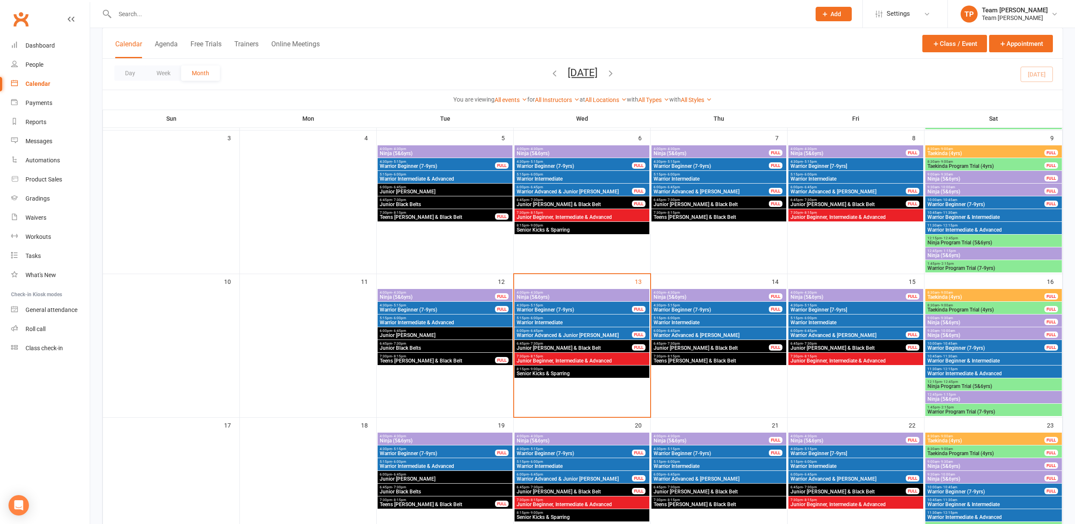
scroll to position [194, 0]
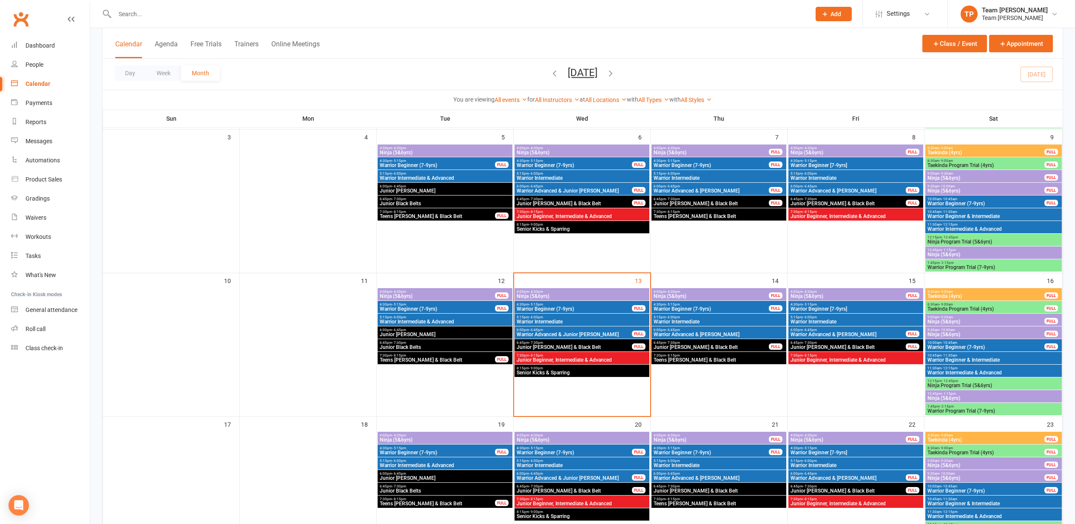
click at [937, 319] on span "Ninja (5&6yrs)" at bounding box center [986, 321] width 118 height 5
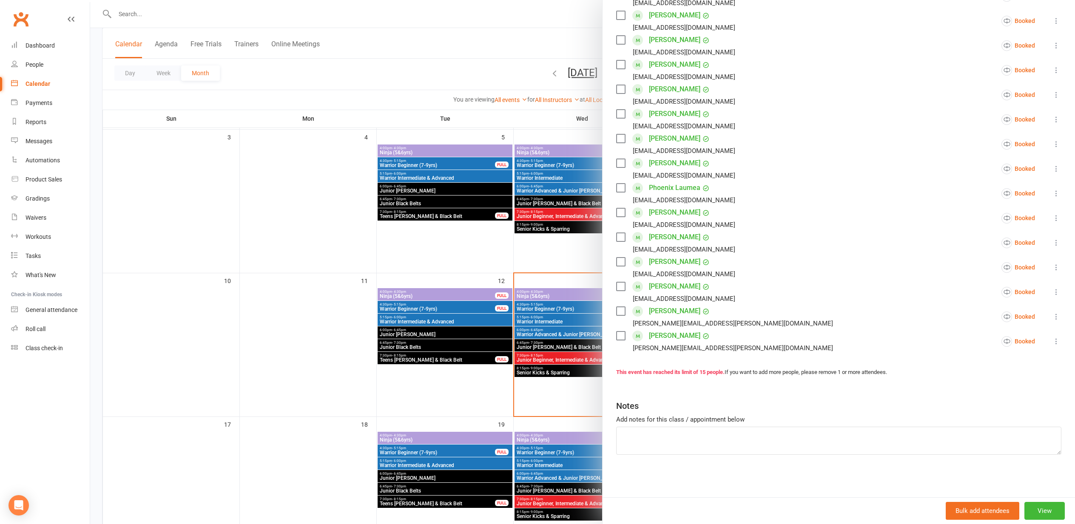
scroll to position [174, 0]
click at [672, 336] on link "[PERSON_NAME]" at bounding box center [674, 337] width 51 height 14
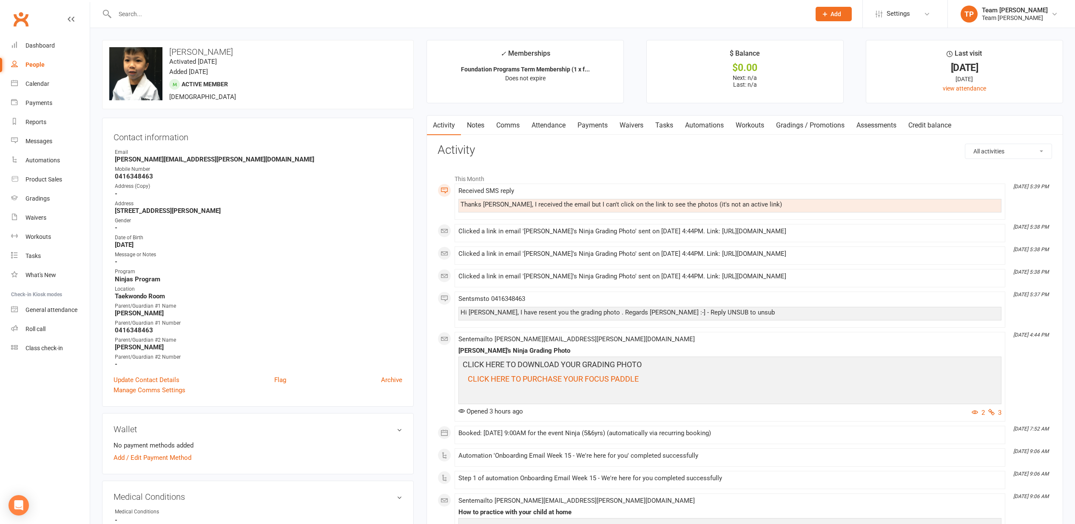
click at [507, 123] on link "Comms" at bounding box center [507, 126] width 35 height 20
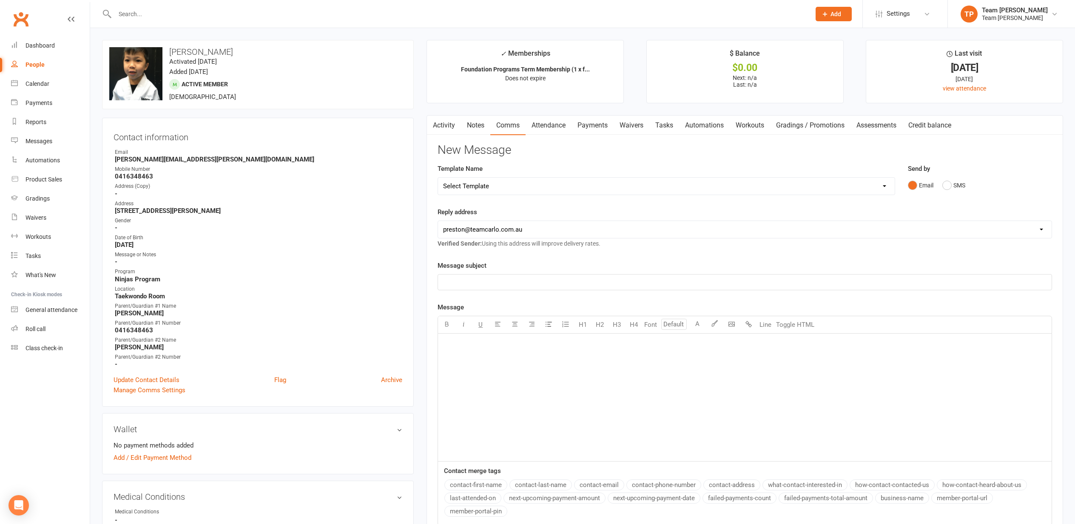
click at [490, 280] on p "﻿" at bounding box center [744, 282] width 603 height 10
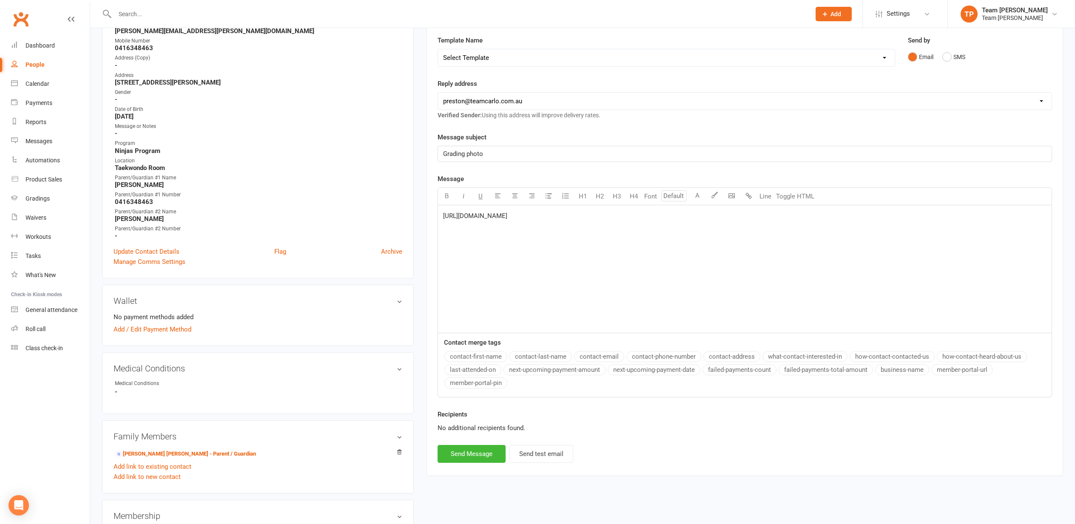
scroll to position [130, 0]
click at [471, 449] on button "Send Message" at bounding box center [472, 453] width 68 height 18
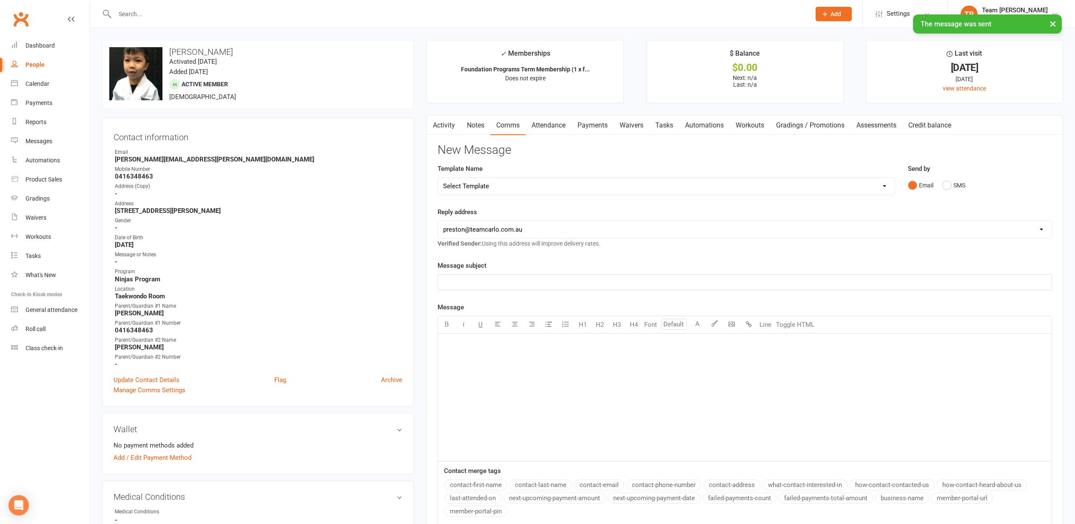
scroll to position [0, 1]
click at [477, 124] on link "Notes" at bounding box center [475, 126] width 29 height 20
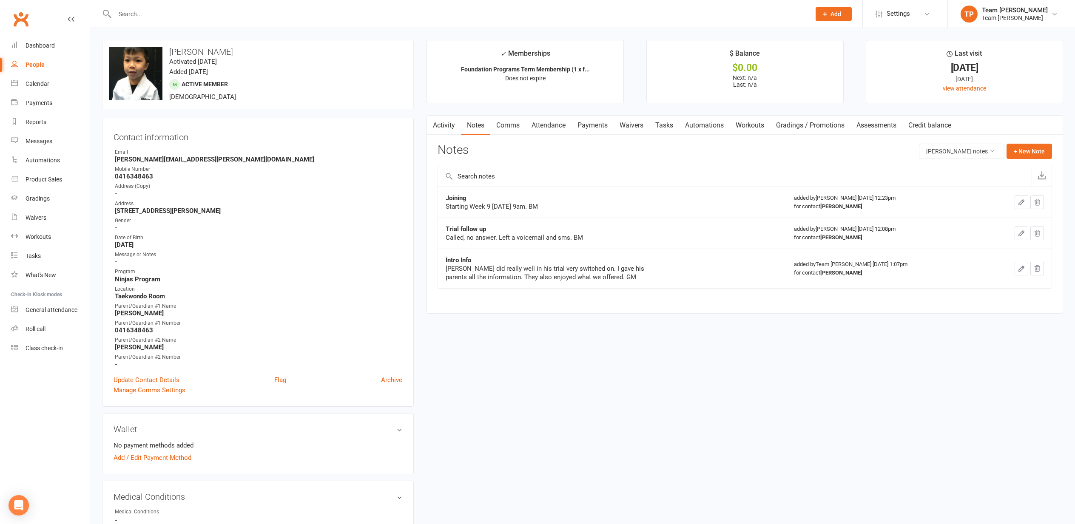
click at [508, 125] on link "Comms" at bounding box center [507, 126] width 35 height 20
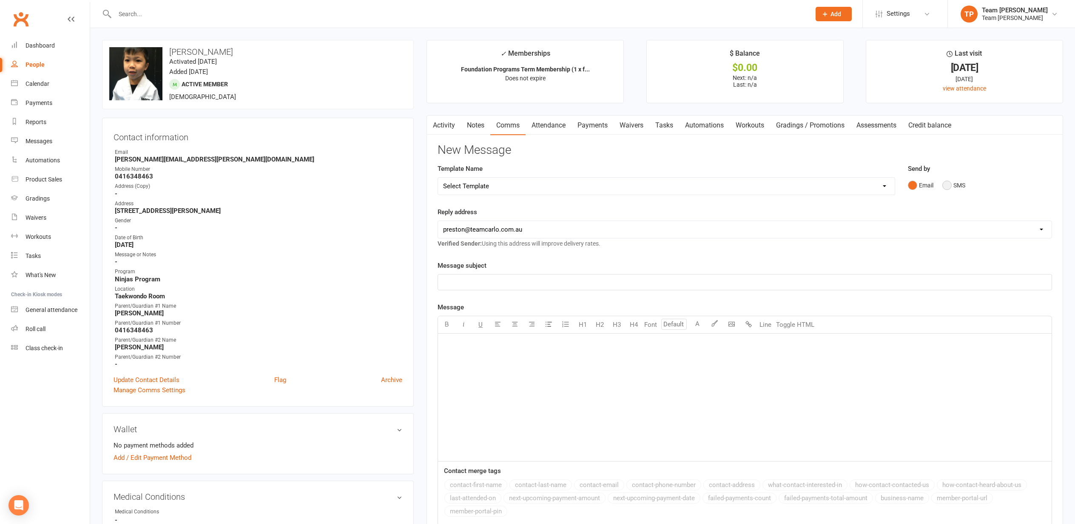
click at [948, 185] on button "SMS" at bounding box center [953, 185] width 23 height 16
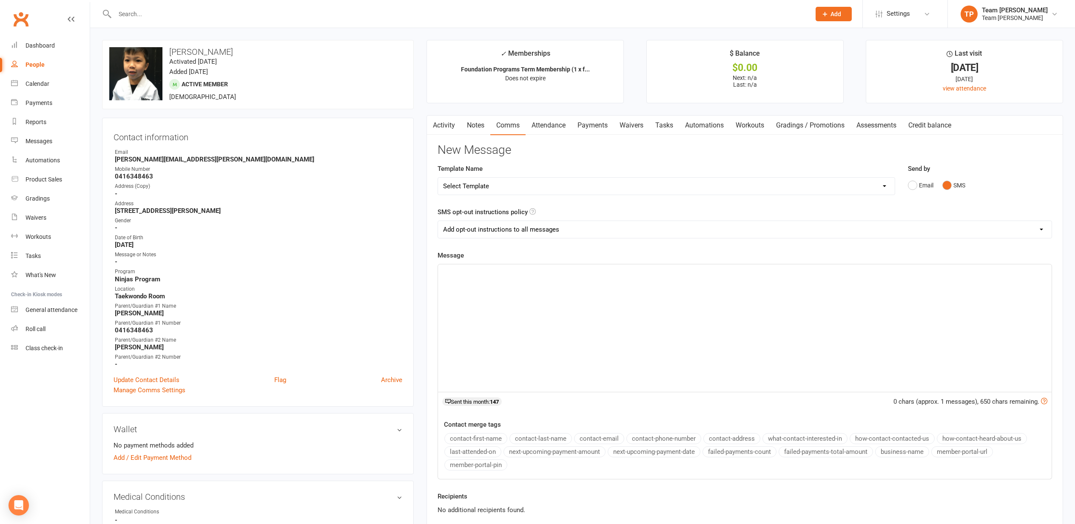
click at [481, 273] on p "﻿" at bounding box center [744, 272] width 603 height 10
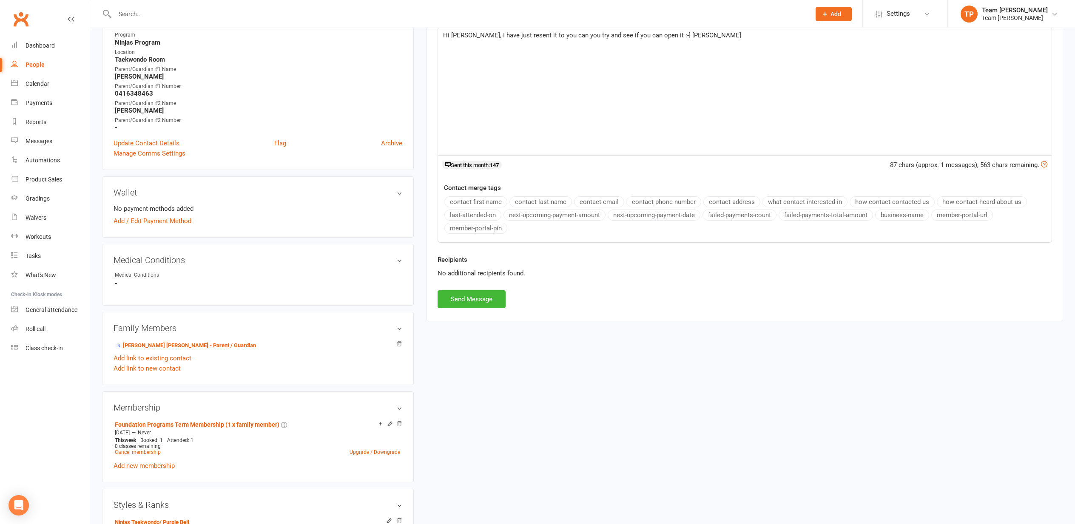
scroll to position [239, 0]
click at [460, 300] on button "Send Message" at bounding box center [472, 298] width 68 height 18
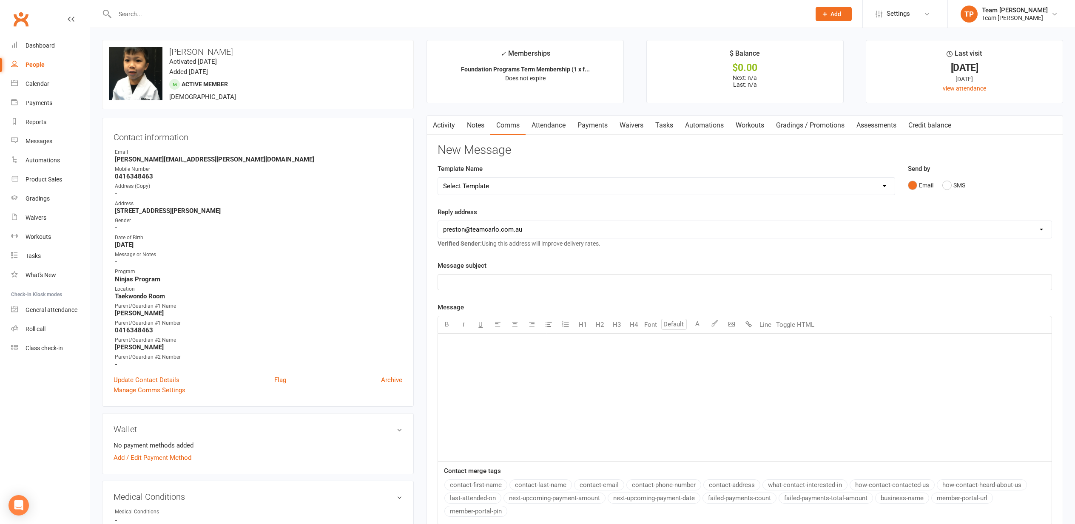
scroll to position [0, 0]
click at [443, 127] on link "Activity" at bounding box center [444, 126] width 34 height 20
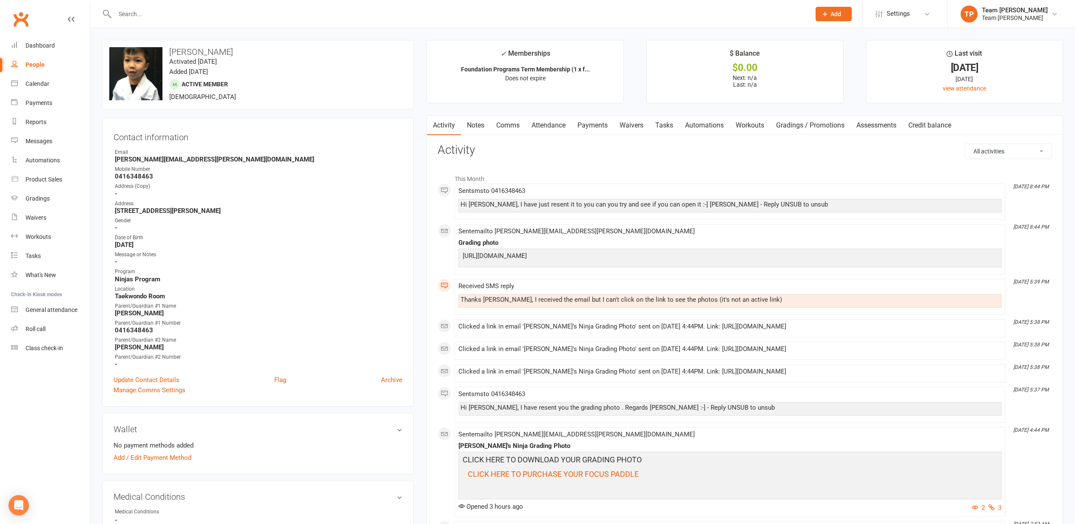
click at [538, 254] on p "[URL][DOMAIN_NAME]" at bounding box center [729, 257] width 539 height 12
click at [686, 261] on p "[URL][DOMAIN_NAME]" at bounding box center [729, 257] width 539 height 12
click at [34, 84] on div "Calendar" at bounding box center [38, 83] width 24 height 7
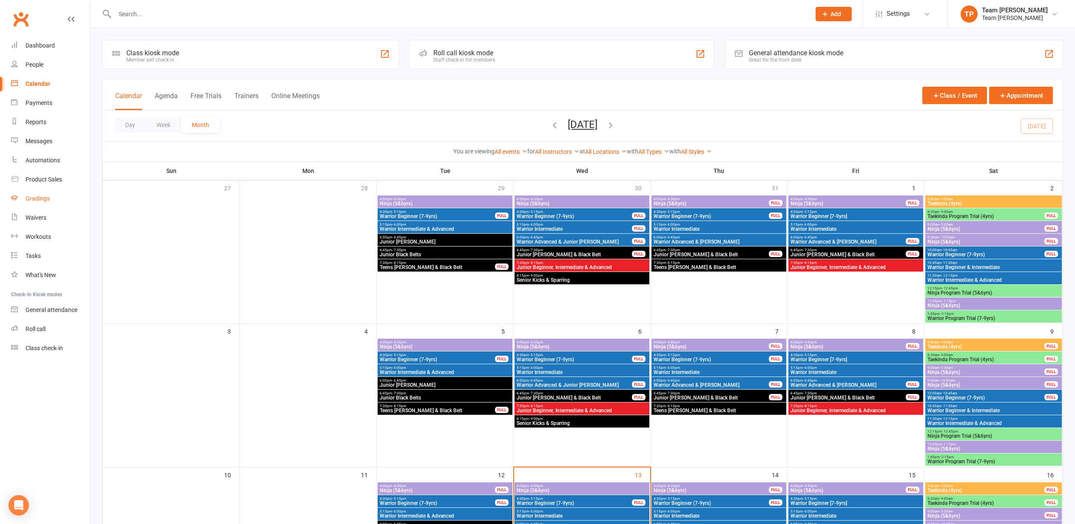
click at [41, 198] on div "Gradings" at bounding box center [38, 198] width 24 height 7
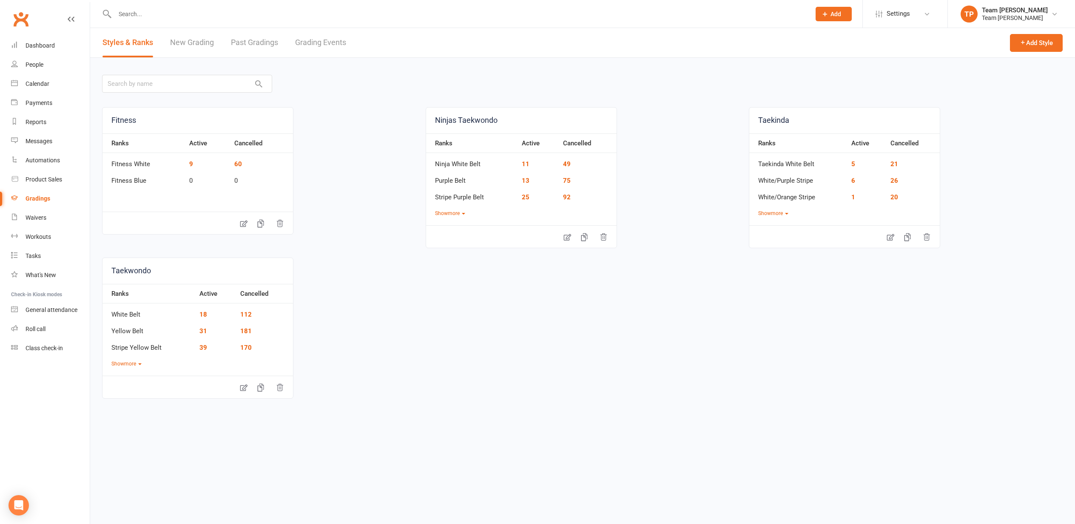
drag, startPoint x: 252, startPoint y: 42, endPoint x: 247, endPoint y: 43, distance: 5.2
click at [251, 43] on link "Past Gradings" at bounding box center [254, 42] width 47 height 29
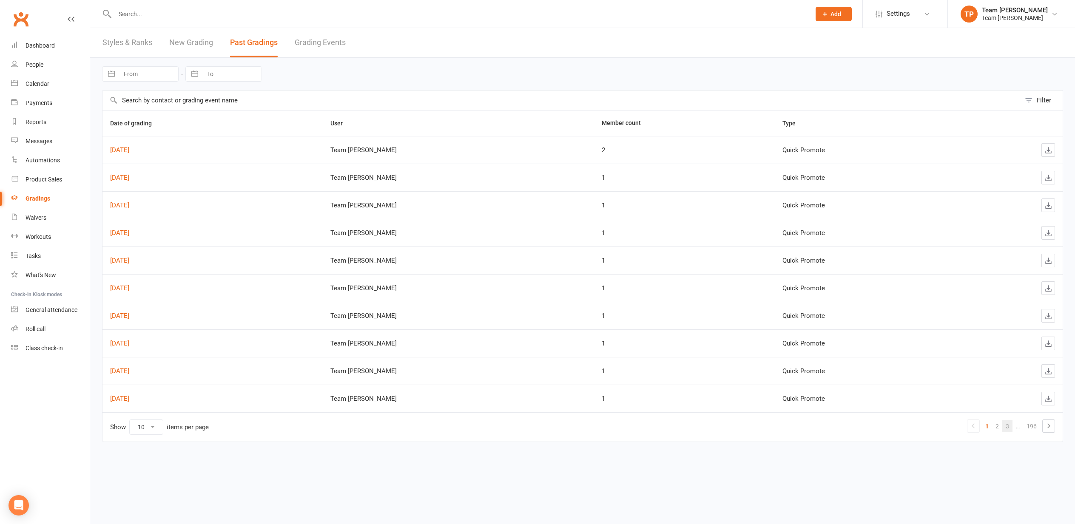
drag, startPoint x: 1009, startPoint y: 427, endPoint x: 1003, endPoint y: 426, distance: 5.1
click at [1008, 427] on link "3" at bounding box center [1007, 427] width 10 height 12
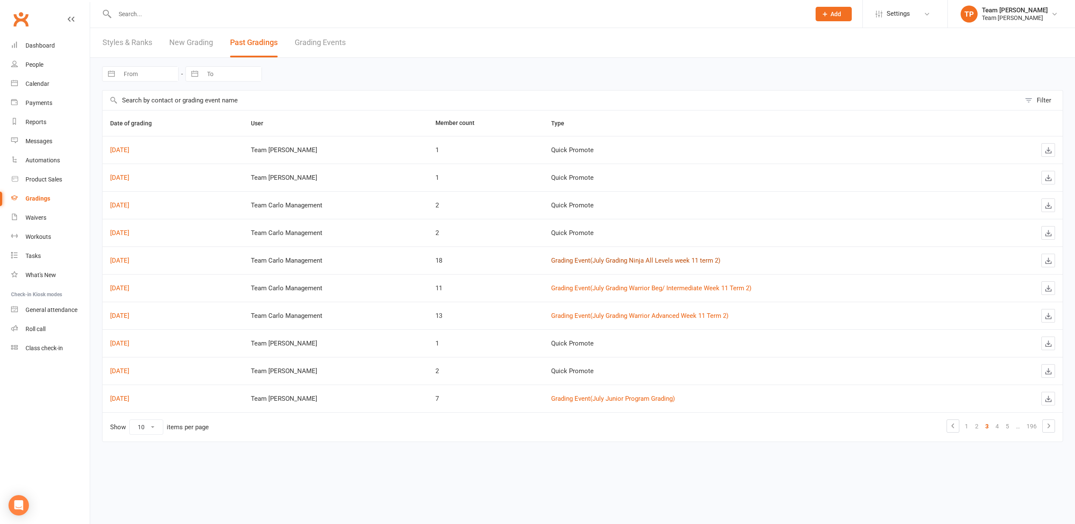
click at [610, 259] on link "Grading Event ( July Grading Ninja All Levels week 11 term 2 )" at bounding box center [635, 261] width 169 height 8
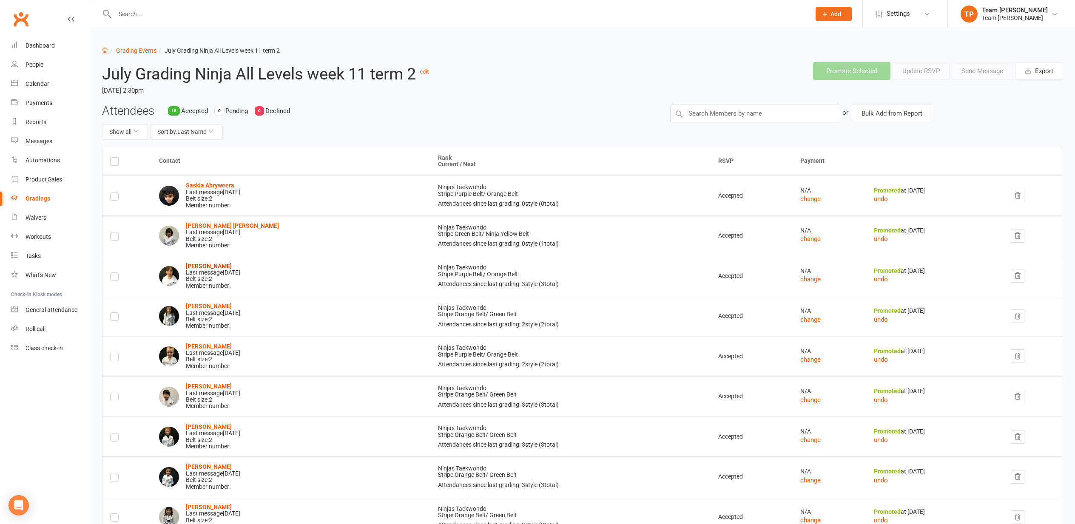
click at [212, 263] on strong "[PERSON_NAME]" at bounding box center [209, 266] width 46 height 7
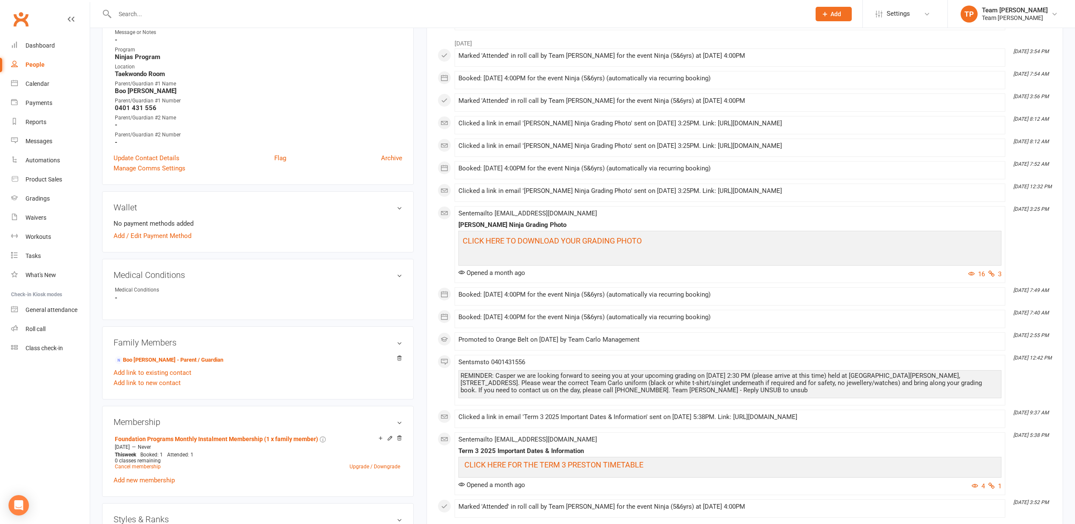
scroll to position [241, 0]
click at [537, 237] on span "CLICK HERE TO DOWNLOAD YOUR GRADING PHOTO" at bounding box center [552, 239] width 179 height 9
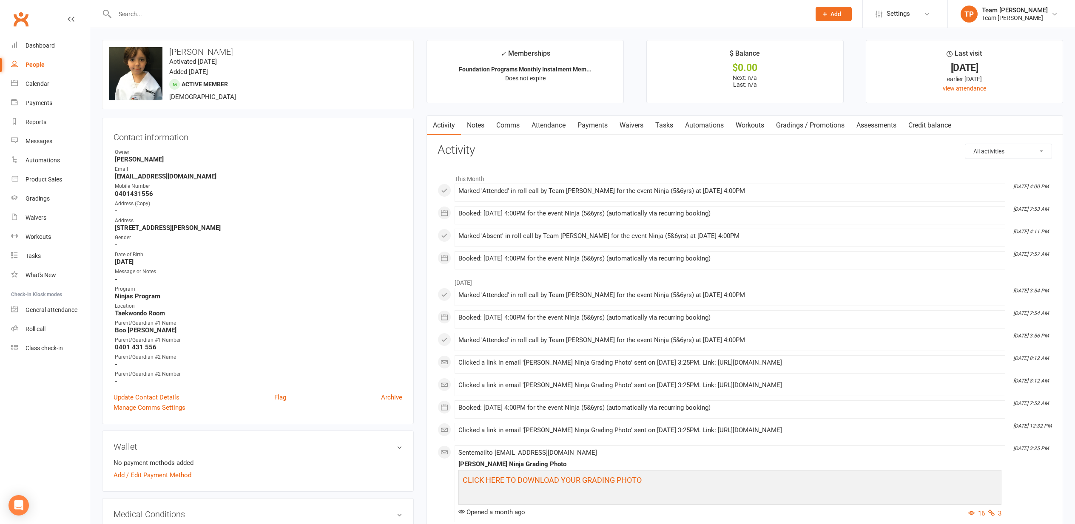
scroll to position [0, 0]
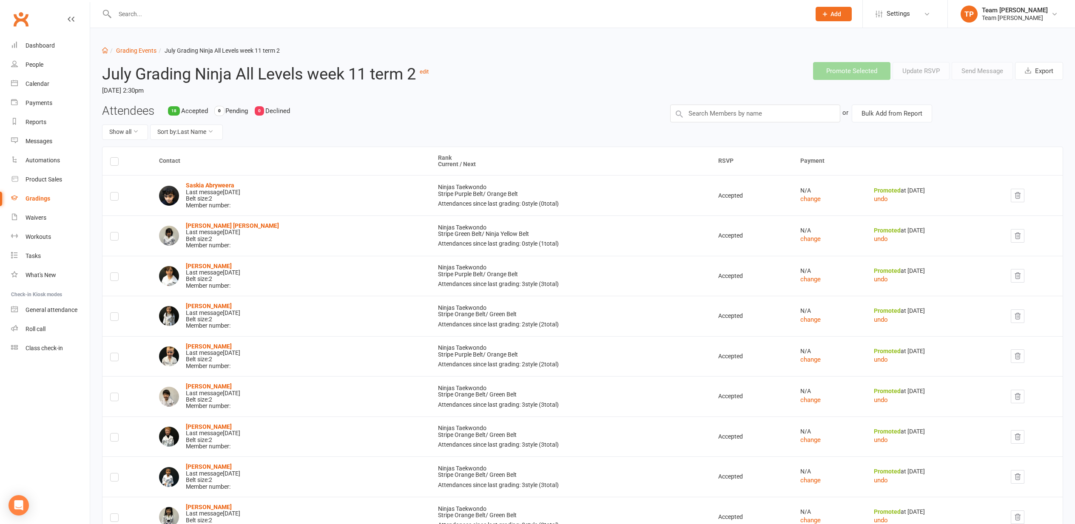
click at [206, 310] on div "Last message [DATE]" at bounding box center [213, 313] width 54 height 6
click at [207, 303] on strong "[PERSON_NAME]" at bounding box center [209, 306] width 46 height 7
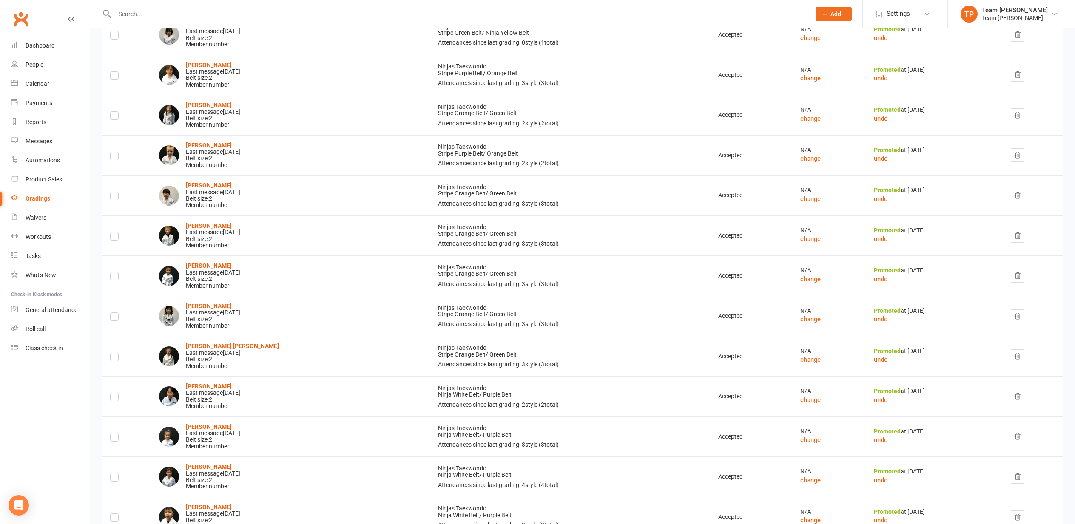
scroll to position [202, 0]
click at [199, 141] on strong "[PERSON_NAME]" at bounding box center [209, 144] width 46 height 7
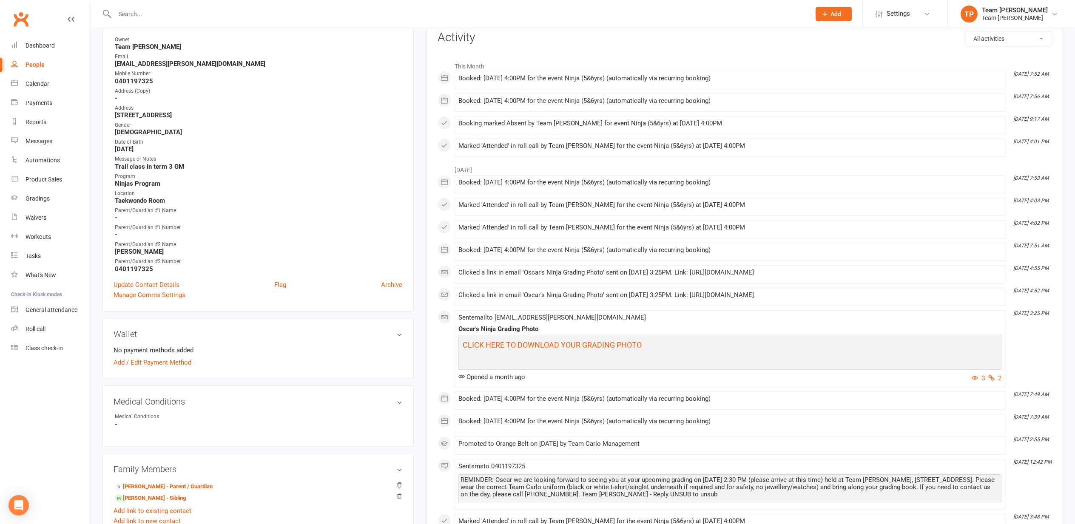
scroll to position [113, 0]
click at [498, 341] on span "CLICK HERE TO DOWNLOAD YOUR GRADING PHOTO" at bounding box center [552, 344] width 179 height 9
click at [38, 83] on div "Calendar" at bounding box center [38, 83] width 24 height 7
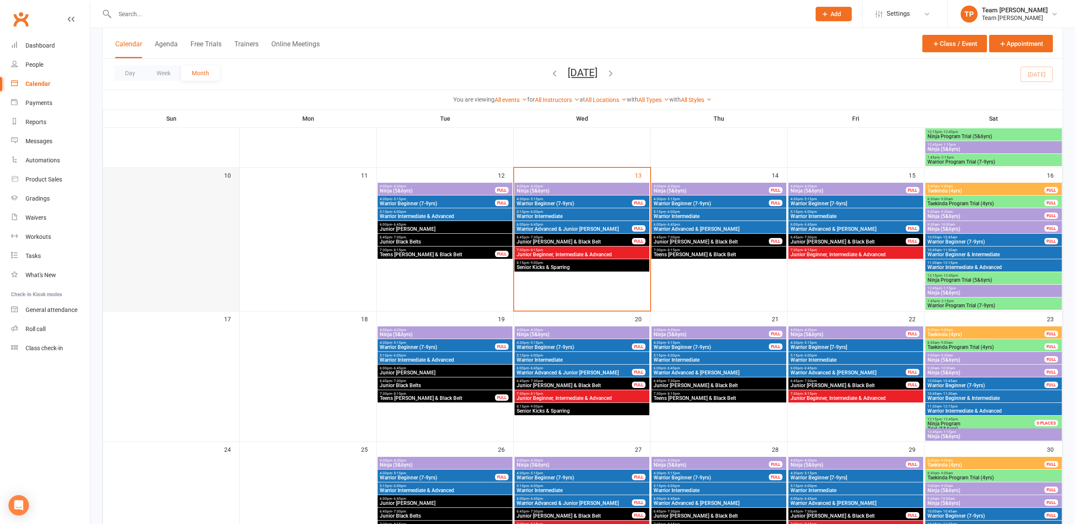
scroll to position [298, 0]
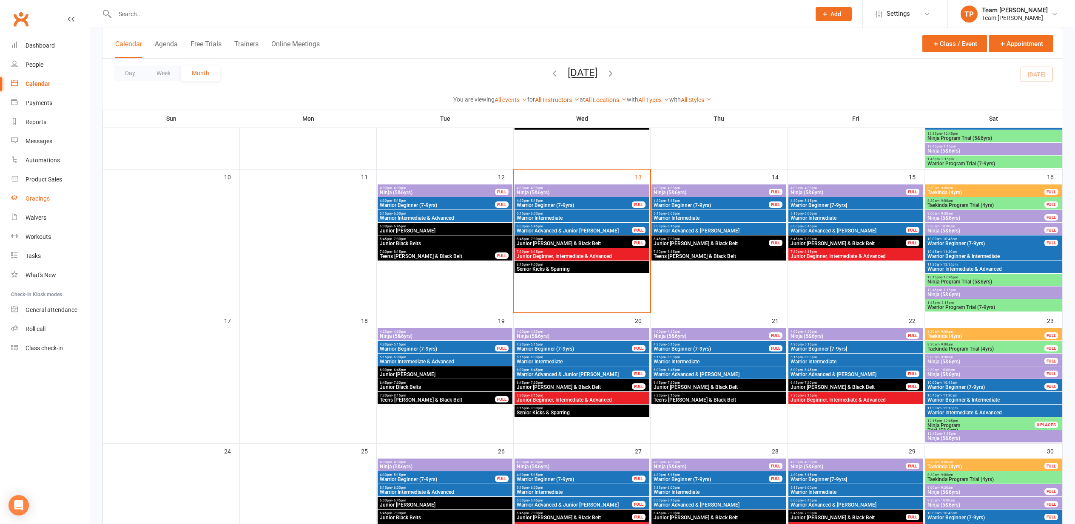
click at [39, 202] on div "Gradings" at bounding box center [38, 198] width 24 height 7
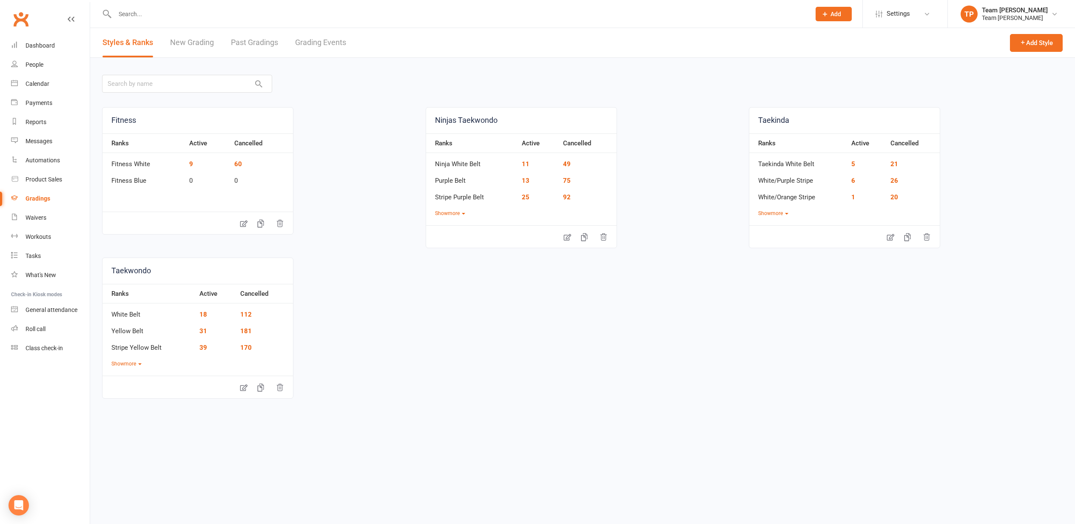
click at [313, 41] on link "Grading Events" at bounding box center [320, 42] width 51 height 29
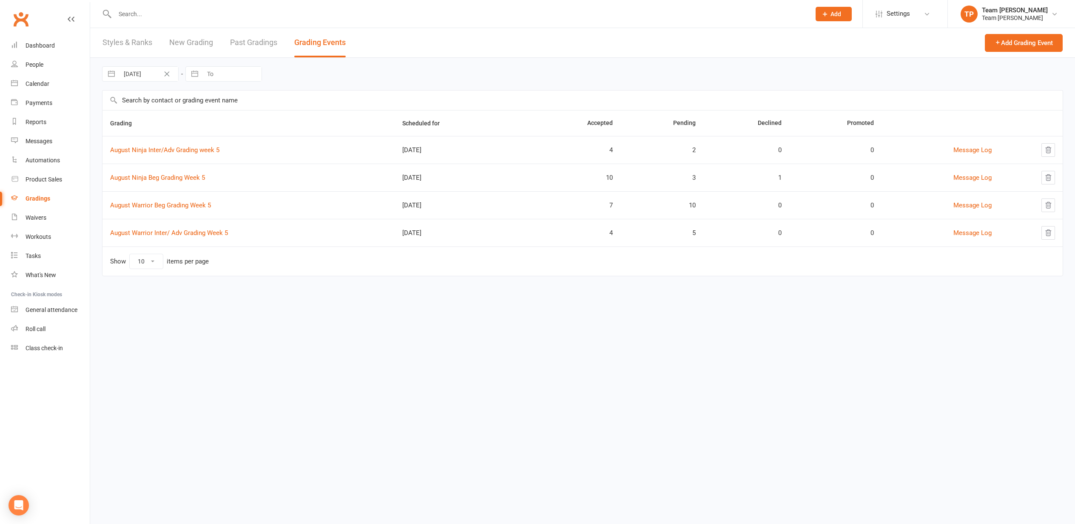
click at [1029, 42] on button "Add Grading Event" at bounding box center [1024, 43] width 78 height 18
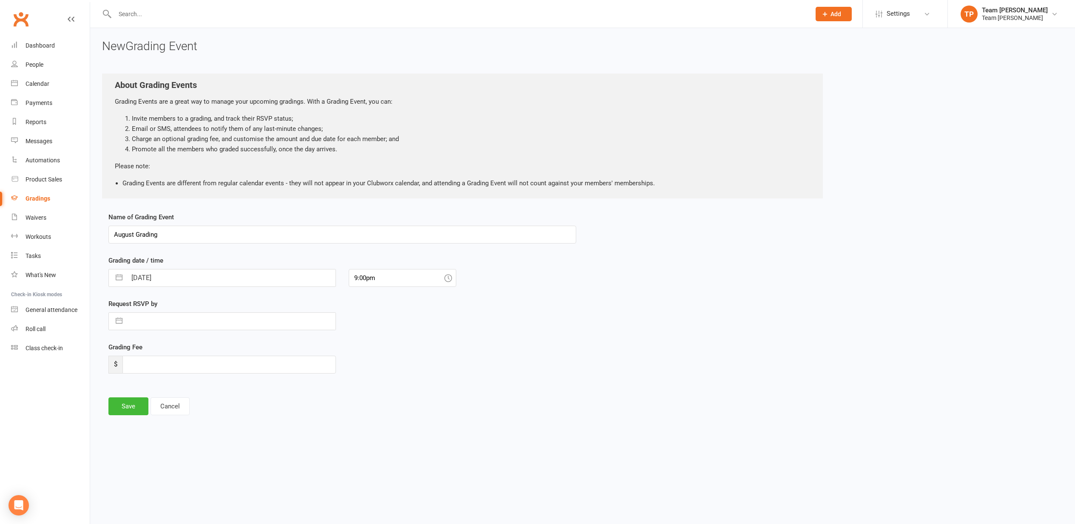
click at [136, 233] on input "August Grading" at bounding box center [342, 235] width 468 height 18
type input "August Teens colour belt Grading"
select select "6"
select select "2025"
select select "7"
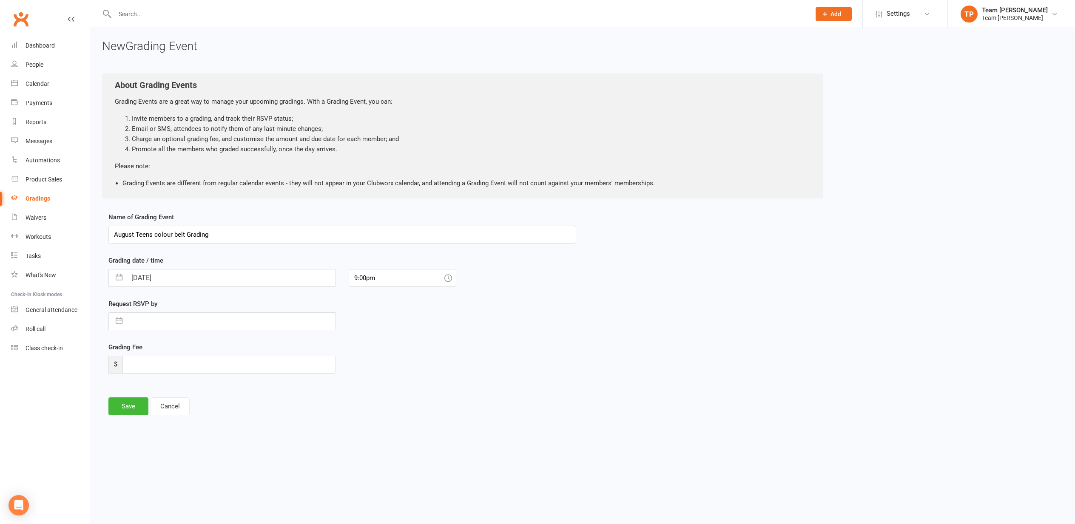
select select "2025"
select select "8"
select select "2025"
click at [313, 275] on input "[DATE]" at bounding box center [231, 278] width 209 height 17
click at [176, 390] on td "20" at bounding box center [176, 391] width 17 height 16
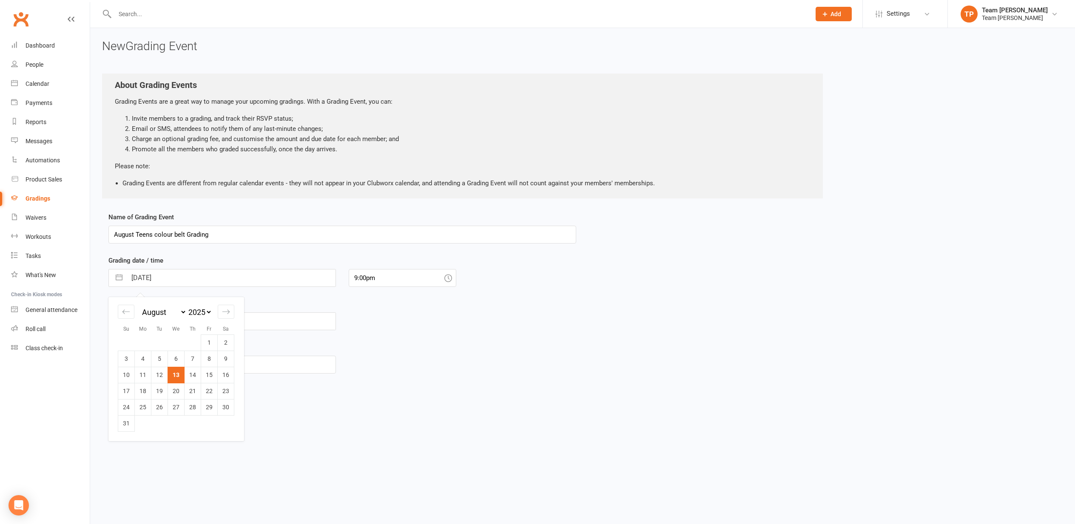
type input "[DATE]"
click at [449, 276] on icon at bounding box center [448, 278] width 8 height 8
click at [421, 275] on input "9:00pm" at bounding box center [403, 278] width 108 height 18
drag, startPoint x: 386, startPoint y: 338, endPoint x: 398, endPoint y: 336, distance: 11.8
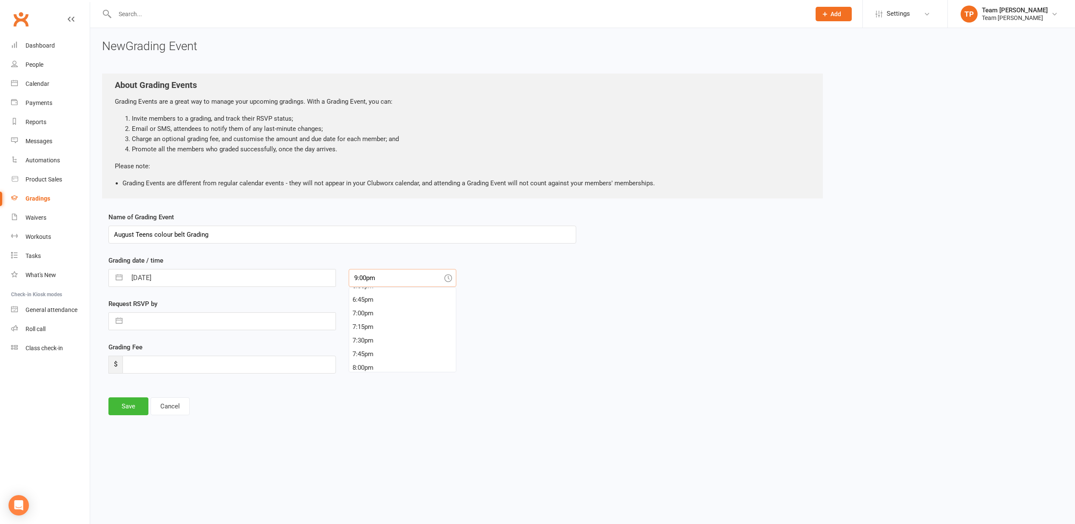
click at [386, 338] on div "7:30pm" at bounding box center [402, 341] width 107 height 14
type input "7:30pm"
click at [131, 404] on button "Save" at bounding box center [128, 407] width 40 height 18
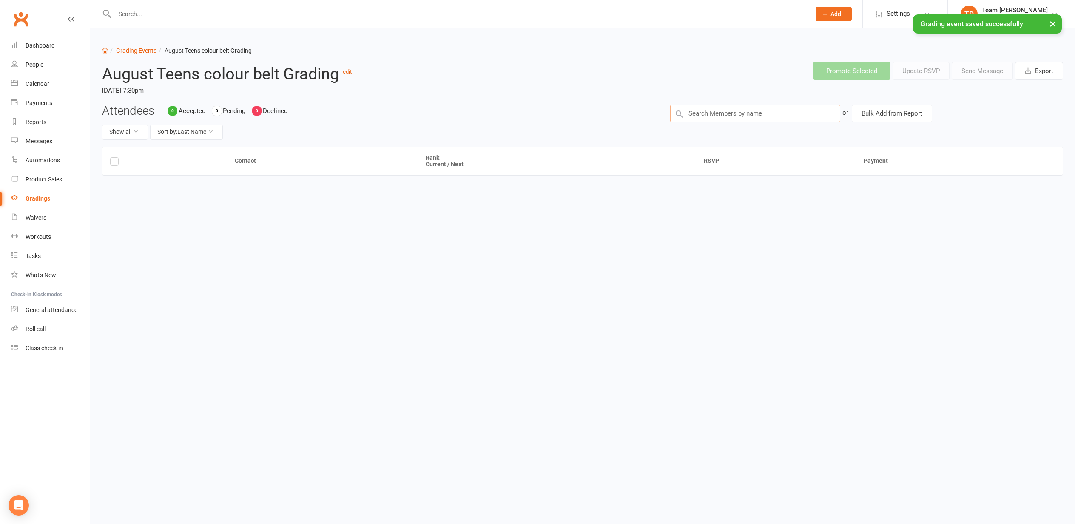
click at [751, 111] on input "text" at bounding box center [755, 114] width 170 height 18
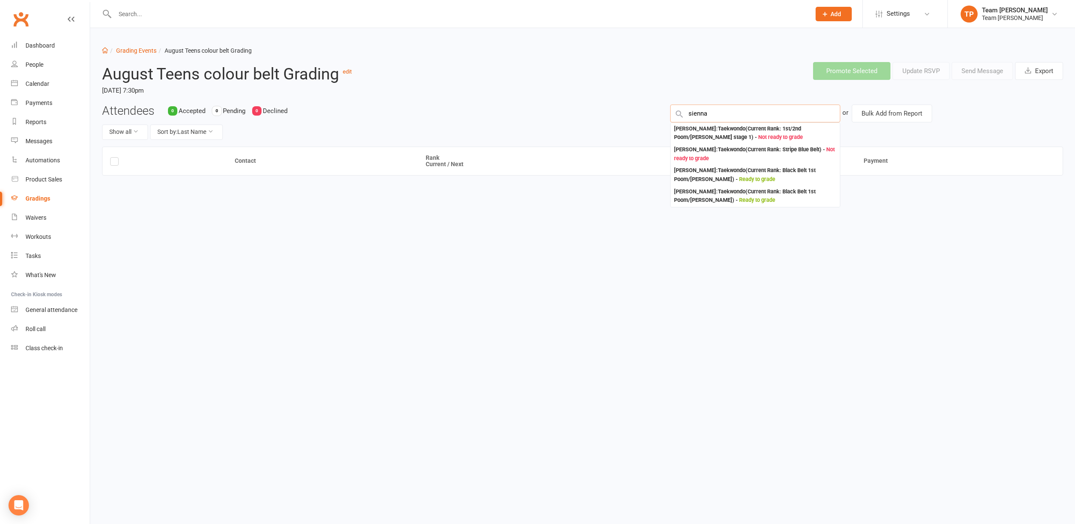
type input "Sienna"
drag, startPoint x: 752, startPoint y: 111, endPoint x: 699, endPoint y: 151, distance: 66.3
click at [698, 150] on div "[PERSON_NAME] : Taekwondo (Current Rank: Stripe Blue Belt ) - Not ready to grade" at bounding box center [755, 153] width 162 height 17
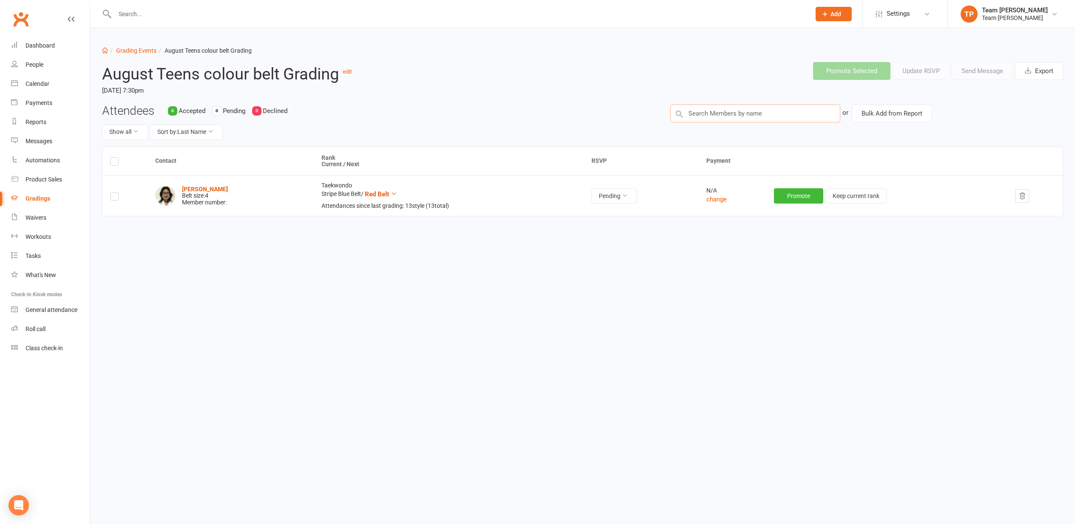
click at [702, 112] on input "text" at bounding box center [755, 114] width 170 height 18
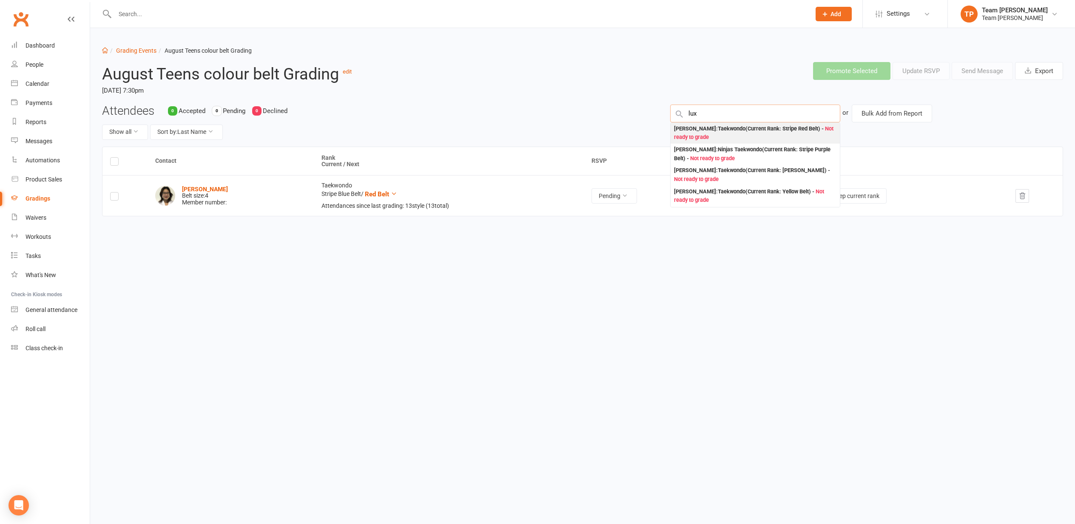
type input "lux"
click at [694, 131] on div "[PERSON_NAME] : Taekwondo (Current Rank: Stripe Red Belt ) - Not ready to grade" at bounding box center [755, 133] width 162 height 17
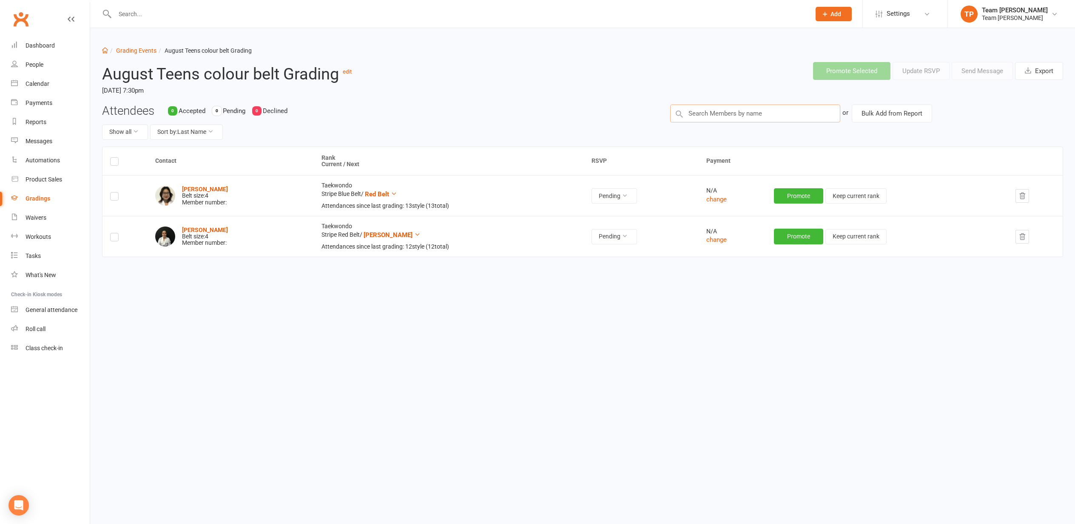
click at [705, 111] on input "text" at bounding box center [755, 114] width 170 height 18
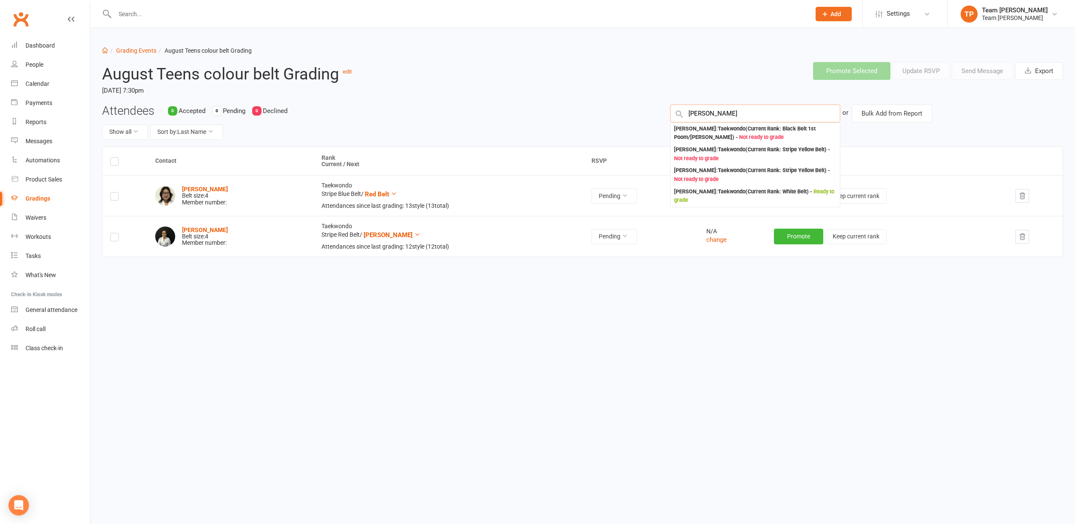
type input "[PERSON_NAME]"
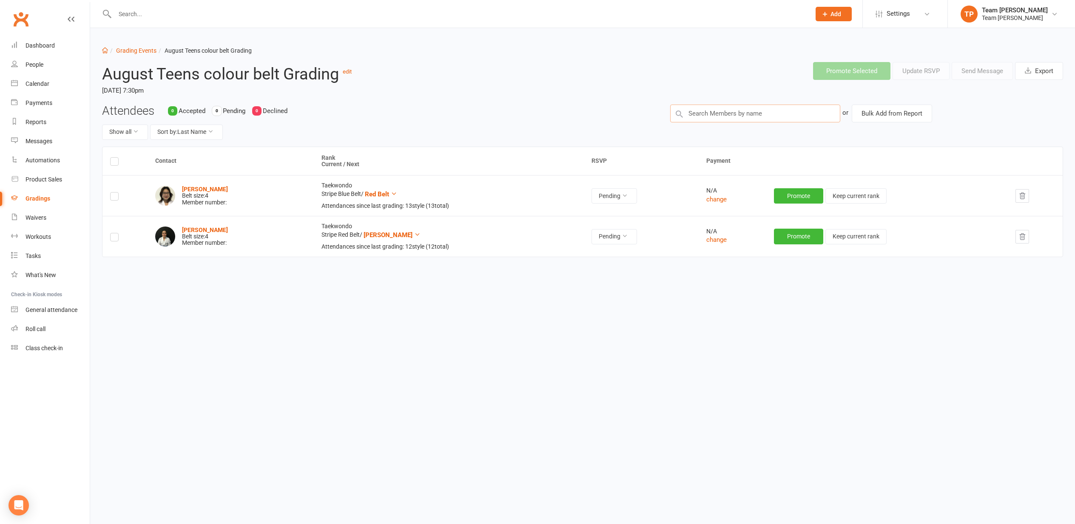
click at [703, 112] on input "text" at bounding box center [755, 114] width 170 height 18
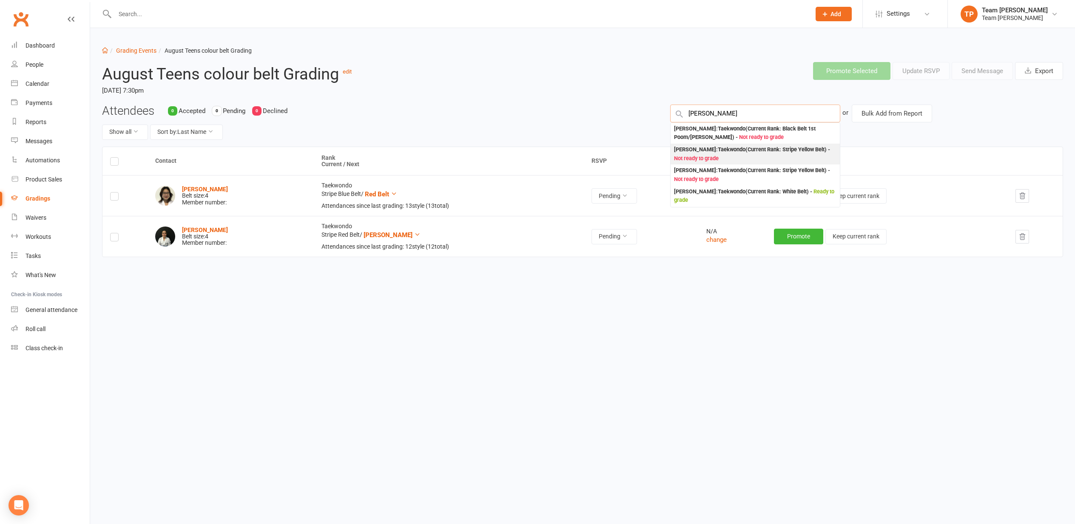
type input "[PERSON_NAME]"
click at [699, 149] on div "[PERSON_NAME] : Taekwondo (Current Rank: Stripe Yellow Belt ) - Not ready to gr…" at bounding box center [755, 153] width 162 height 17
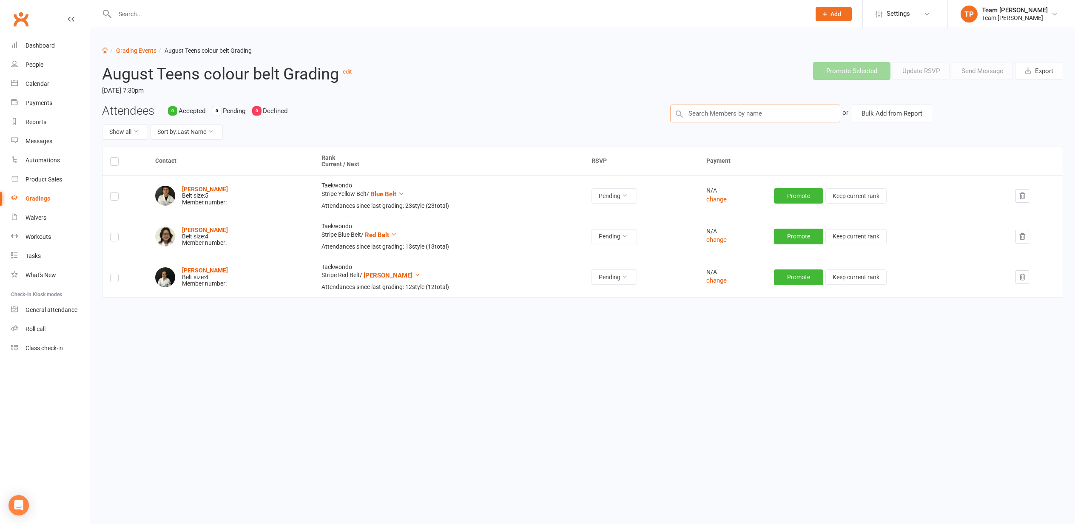
click at [693, 111] on input "text" at bounding box center [755, 114] width 170 height 18
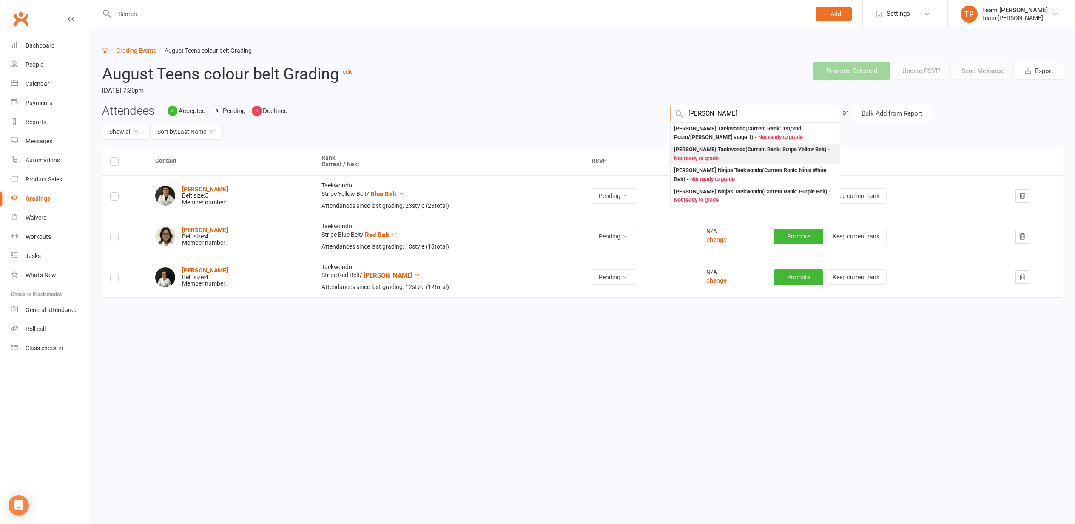
type input "[PERSON_NAME]"
click at [702, 151] on div "[PERSON_NAME] : Taekwondo (Current Rank: Stripe Yellow Belt ) - Not ready to gr…" at bounding box center [755, 153] width 162 height 17
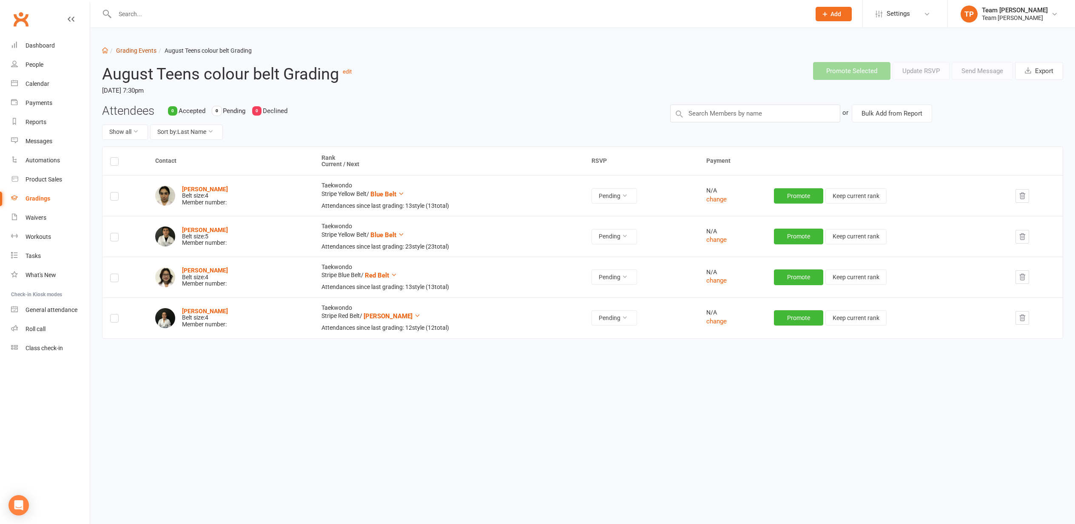
click at [130, 51] on link "Grading Events" at bounding box center [136, 50] width 40 height 7
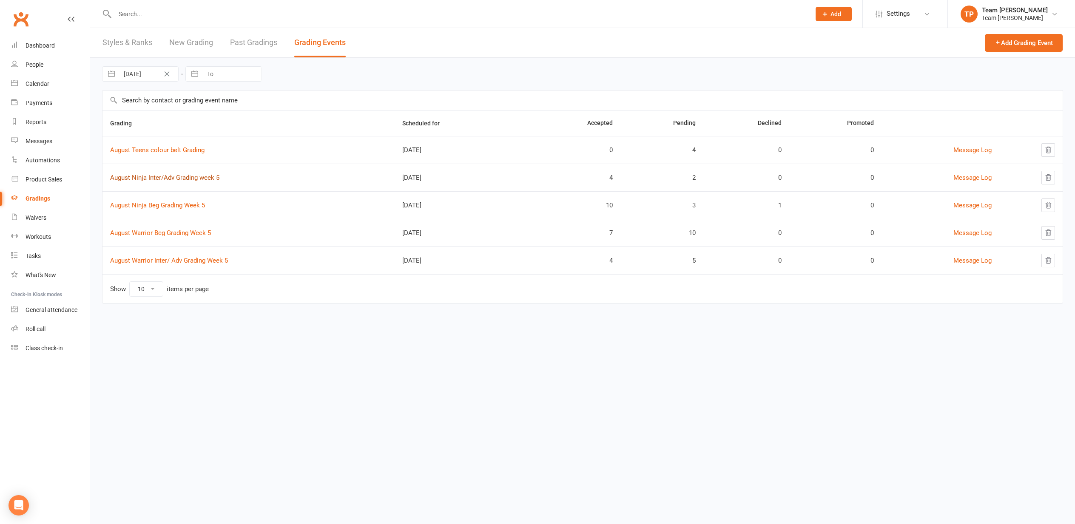
click at [162, 179] on link "August Ninja Inter/Adv Grading week 5" at bounding box center [164, 178] width 109 height 8
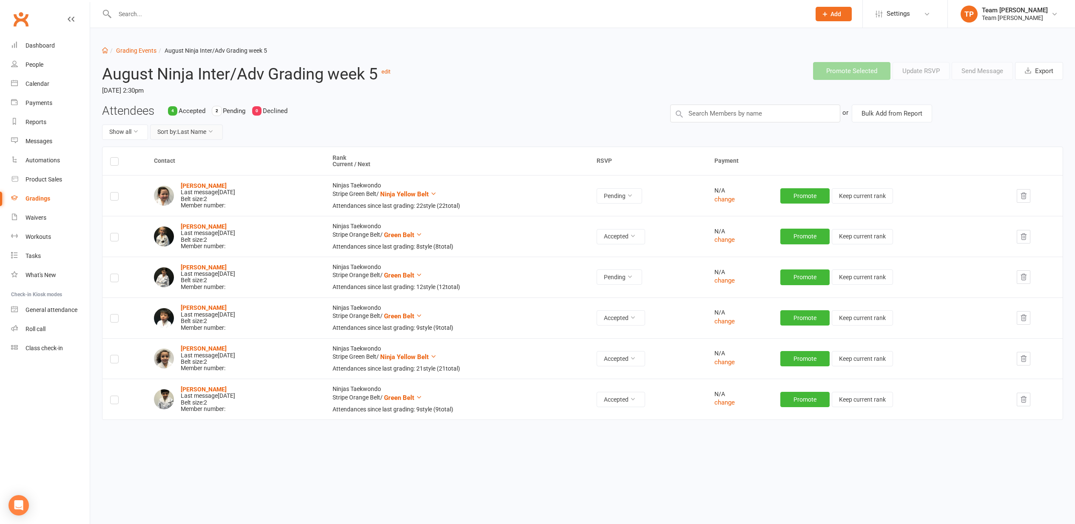
click at [187, 131] on button "Sort by: Last Name" at bounding box center [186, 132] width 73 height 15
click at [177, 185] on link "Current Rank" at bounding box center [182, 184] width 84 height 17
click at [142, 49] on link "Grading Events" at bounding box center [136, 50] width 40 height 7
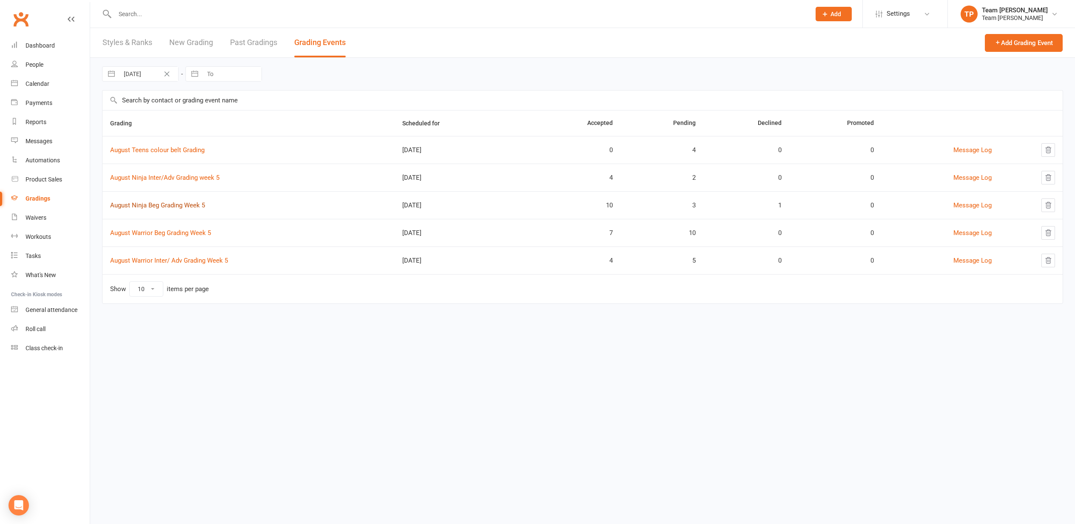
click at [167, 204] on link "August Ninja Beg Grading Week 5" at bounding box center [157, 206] width 95 height 8
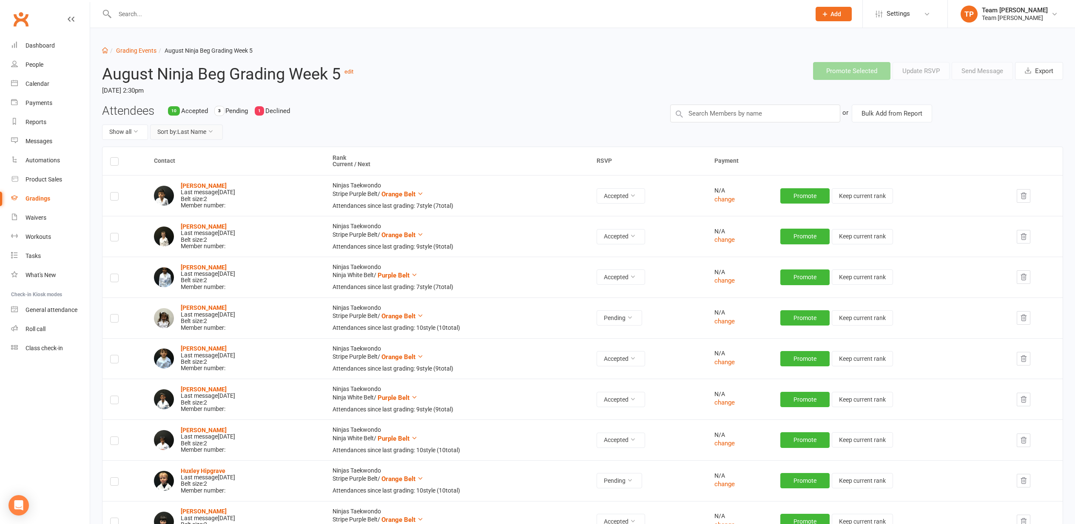
click at [194, 131] on button "Sort by: Last Name" at bounding box center [186, 132] width 73 height 15
click at [188, 188] on link "Current Rank" at bounding box center [182, 184] width 84 height 17
click at [134, 49] on link "Grading Events" at bounding box center [136, 50] width 40 height 7
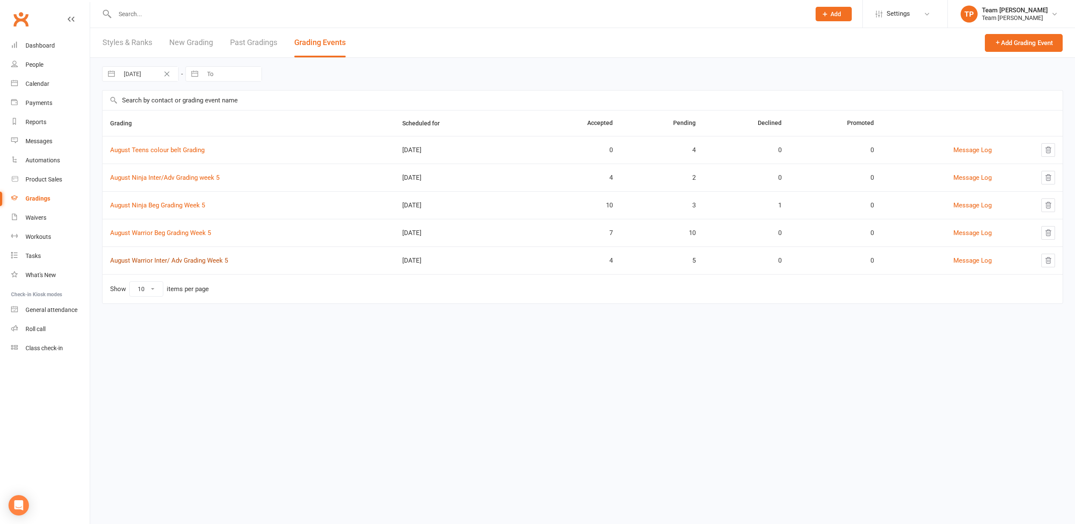
click at [176, 259] on link "August Warrior Inter/ Adv Grading Week 5" at bounding box center [169, 261] width 118 height 8
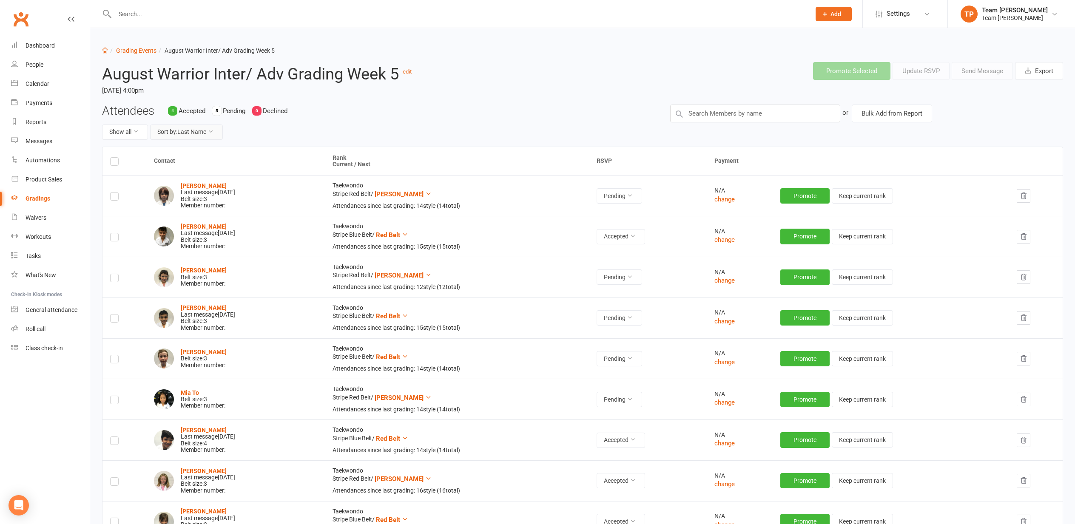
click at [196, 132] on button "Sort by: Last Name" at bounding box center [186, 132] width 73 height 15
click at [188, 183] on link "Current Rank" at bounding box center [182, 184] width 84 height 17
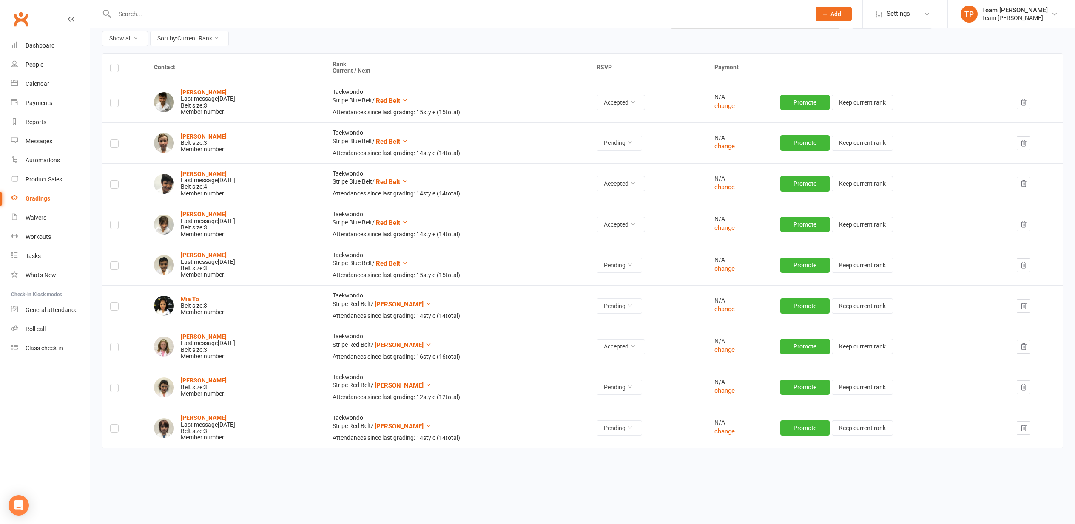
scroll to position [93, 0]
click at [190, 136] on strong "[PERSON_NAME]" at bounding box center [204, 137] width 46 height 7
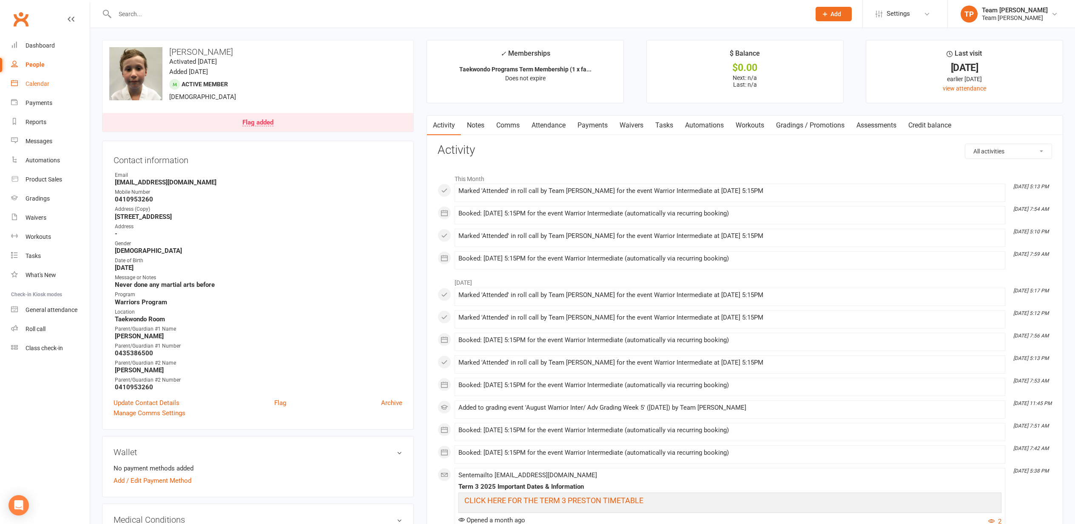
click at [33, 82] on div "Calendar" at bounding box center [38, 83] width 24 height 7
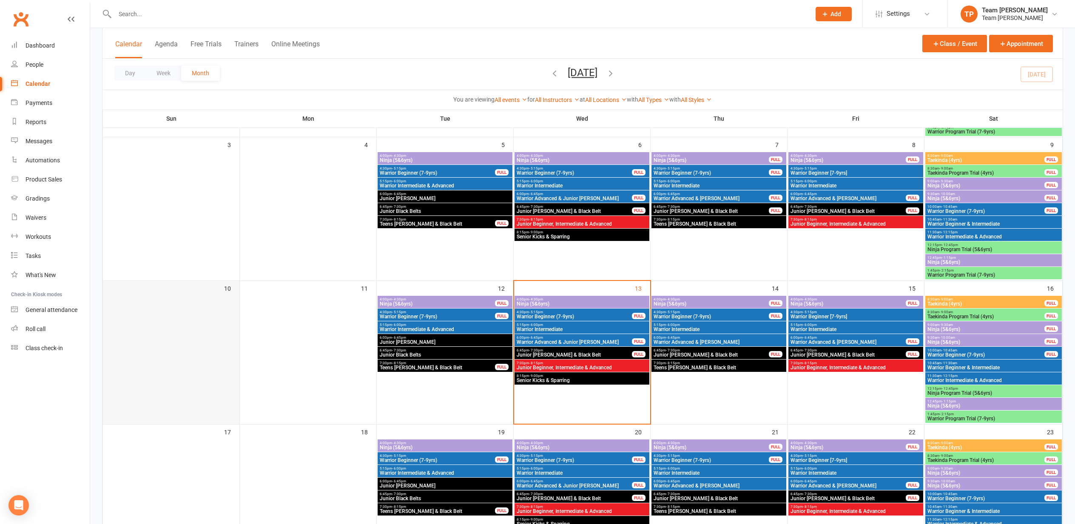
scroll to position [187, 0]
